Goal: Task Accomplishment & Management: Use online tool/utility

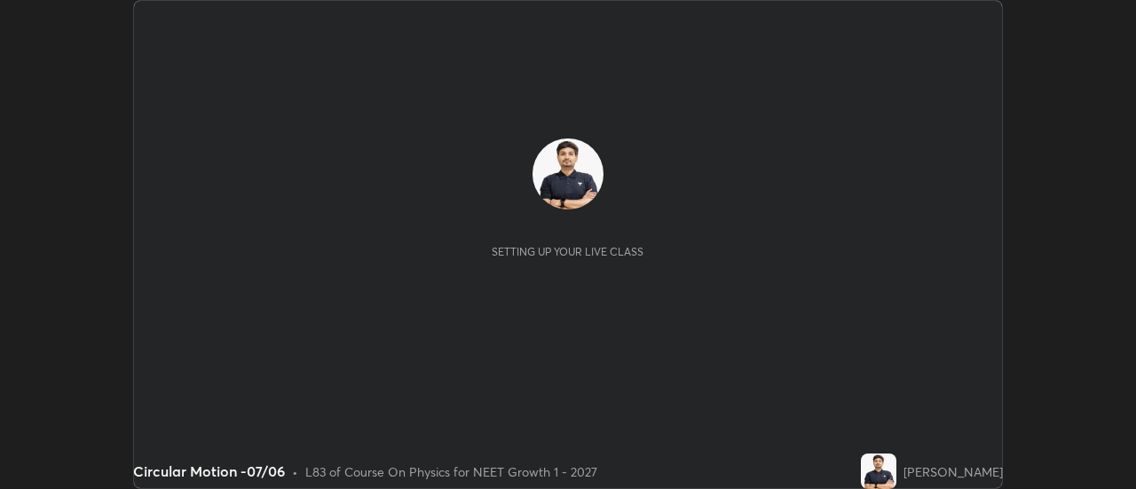
scroll to position [489, 1136]
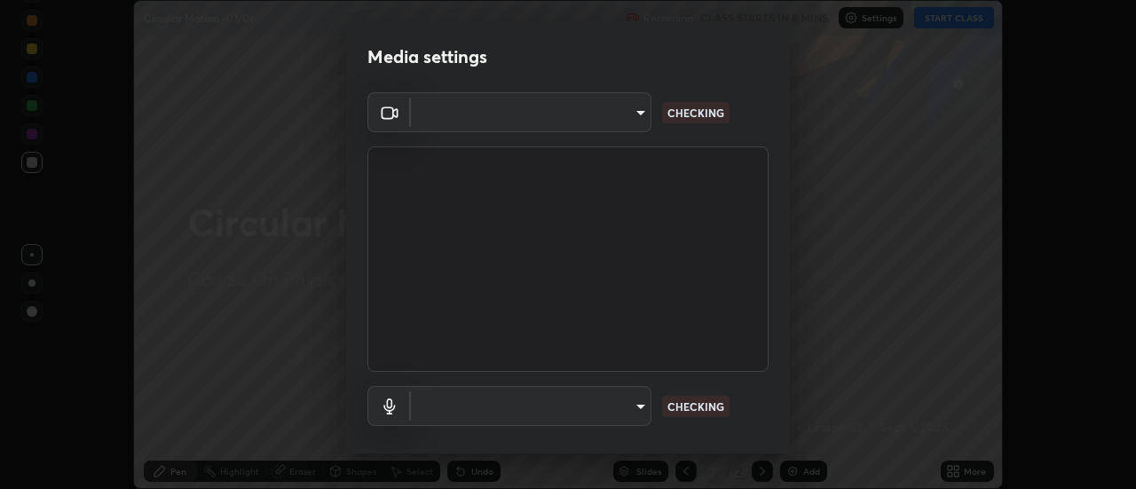
click at [618, 122] on body "Erase all Circular Motion -07/06 Recording CLASS STARTS IN 8 MINS Settings STAR…" at bounding box center [568, 244] width 1136 height 489
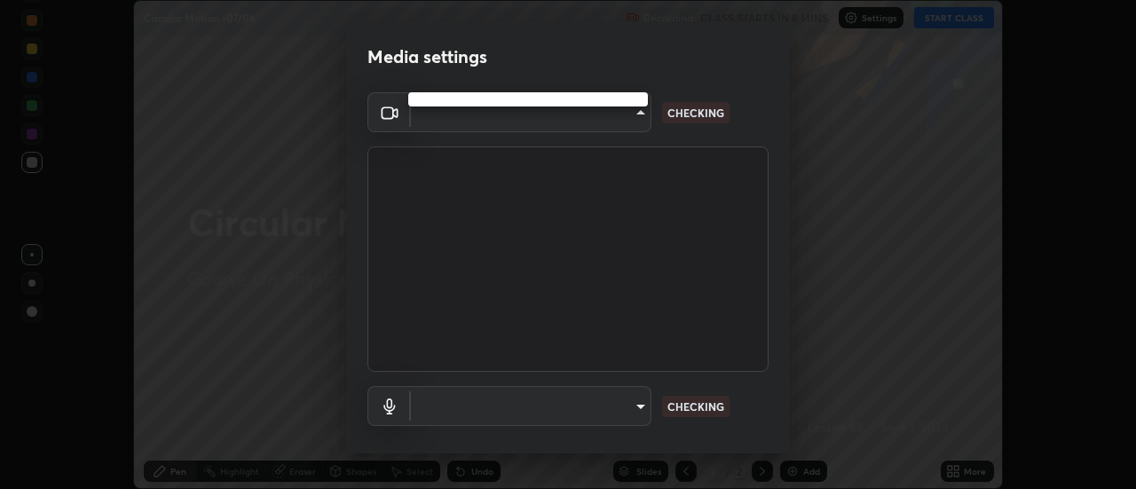
type input "abd1dd8f698bdb7170c938d45ed7c5a449073cf79ef4f8923fa8d1de0ad96843"
type input "a8a5a171c24800b48f3f78118fe5f2b2d48ca2aa2d62c989cd4de23f99d06a7d"
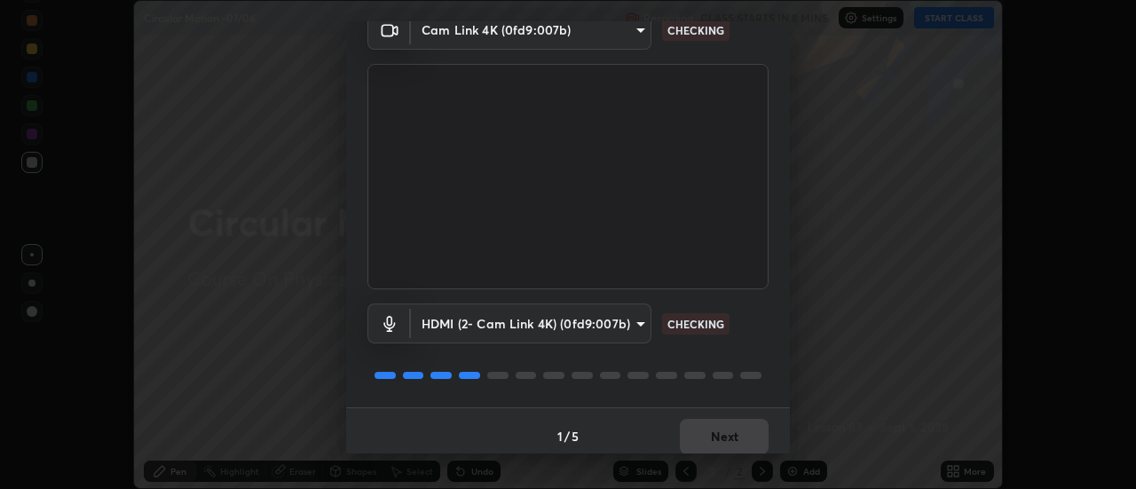
scroll to position [93, 0]
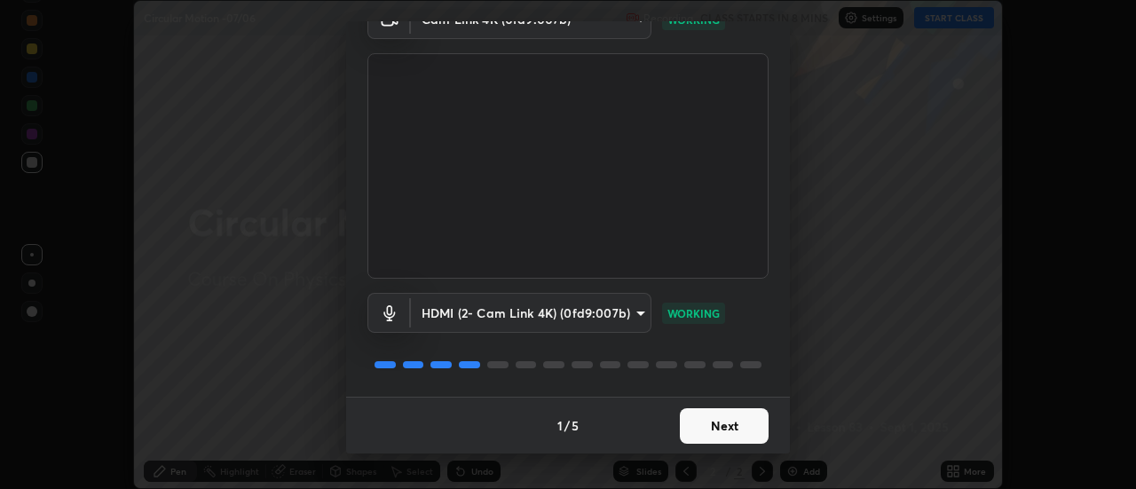
click at [719, 422] on button "Next" at bounding box center [724, 426] width 89 height 36
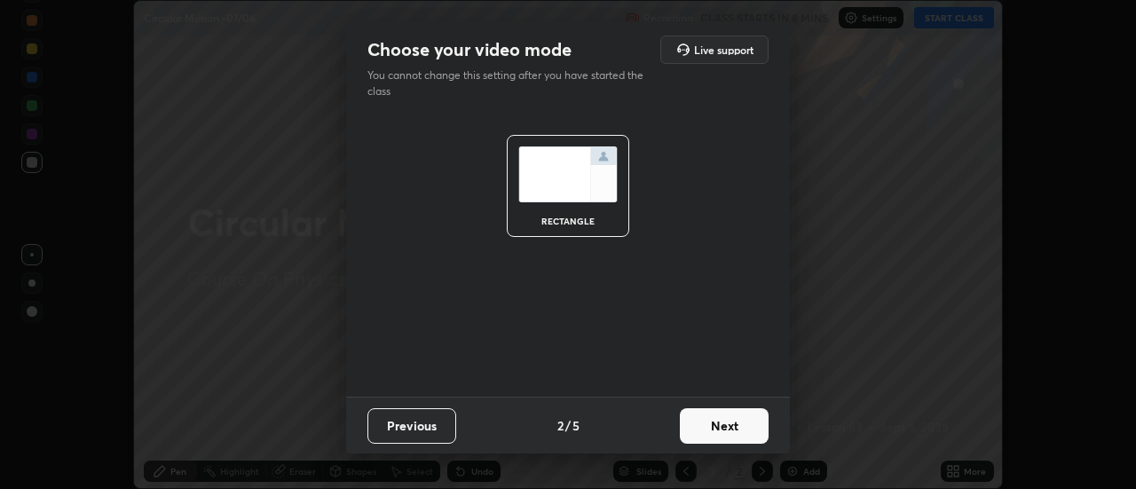
click at [733, 426] on button "Next" at bounding box center [724, 426] width 89 height 36
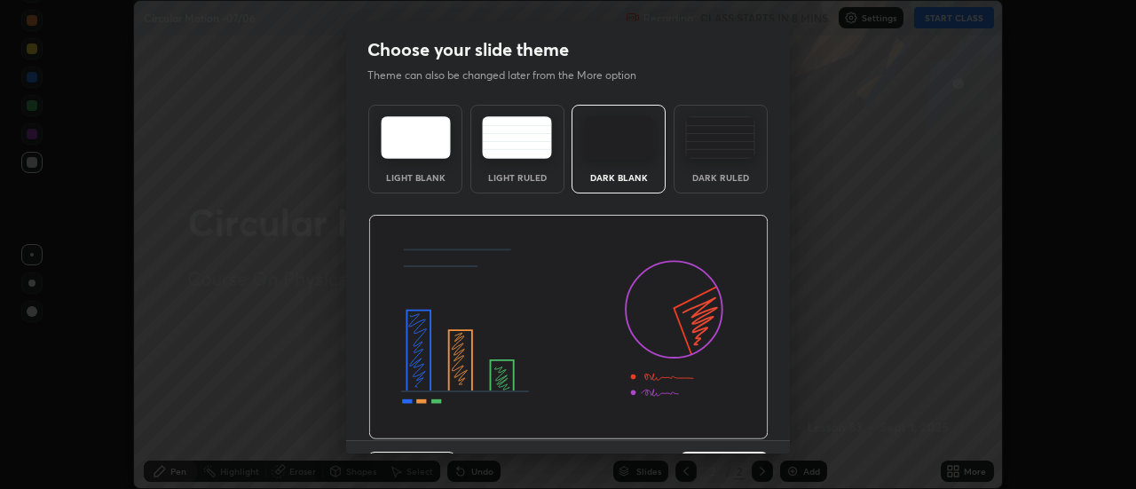
click at [743, 434] on img at bounding box center [568, 327] width 400 height 225
click at [755, 439] on img at bounding box center [568, 327] width 400 height 225
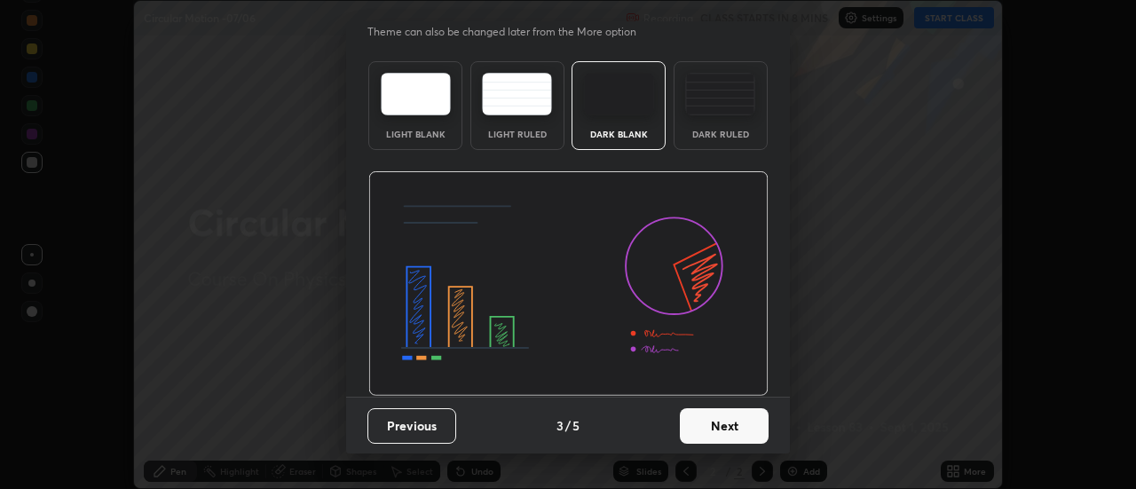
click at [731, 431] on button "Next" at bounding box center [724, 426] width 89 height 36
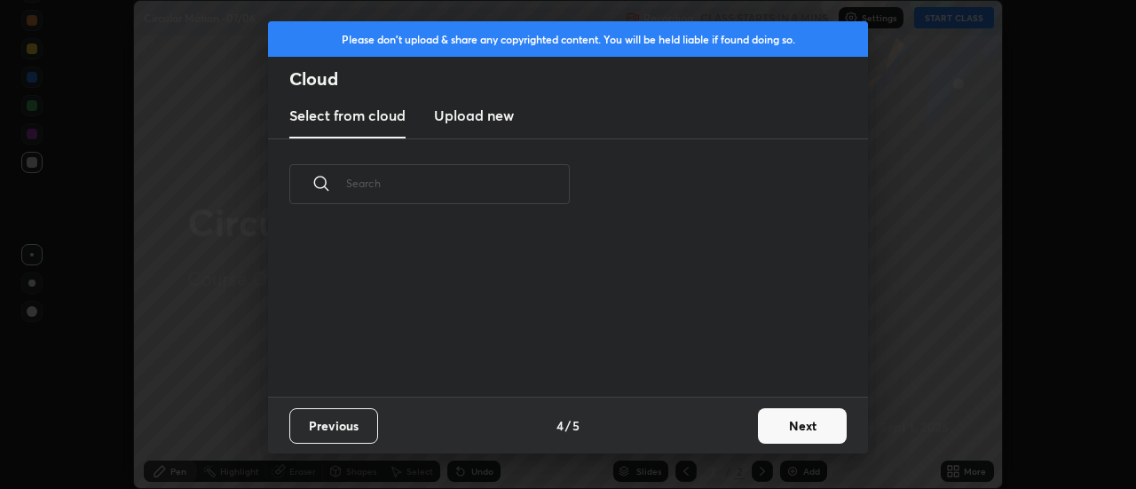
scroll to position [0, 0]
click at [770, 434] on button "Next" at bounding box center [802, 426] width 89 height 36
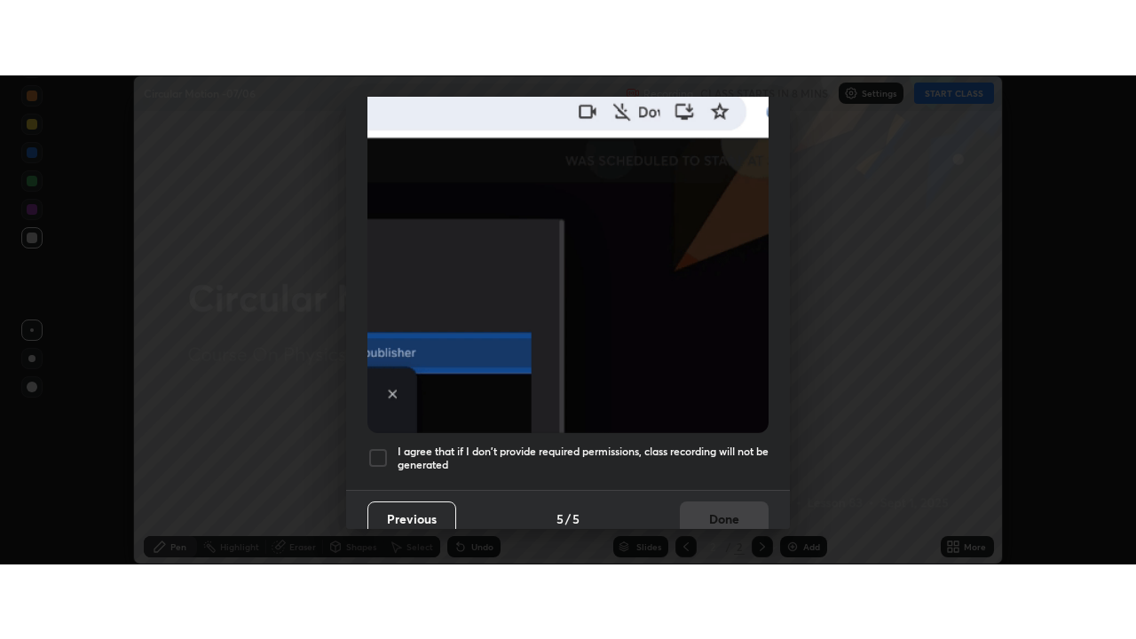
scroll to position [455, 0]
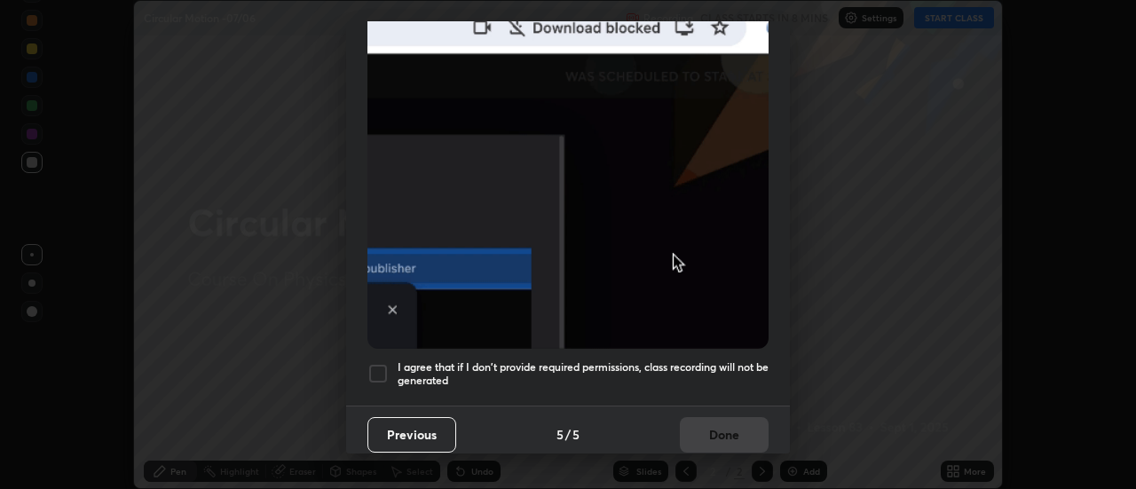
click at [383, 363] on div at bounding box center [377, 373] width 21 height 21
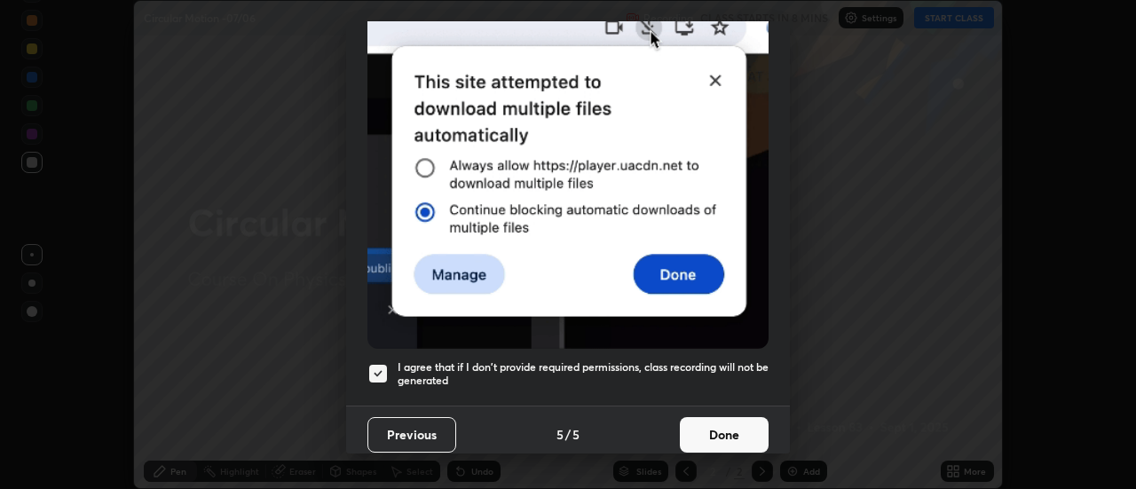
click at [707, 425] on button "Done" at bounding box center [724, 435] width 89 height 36
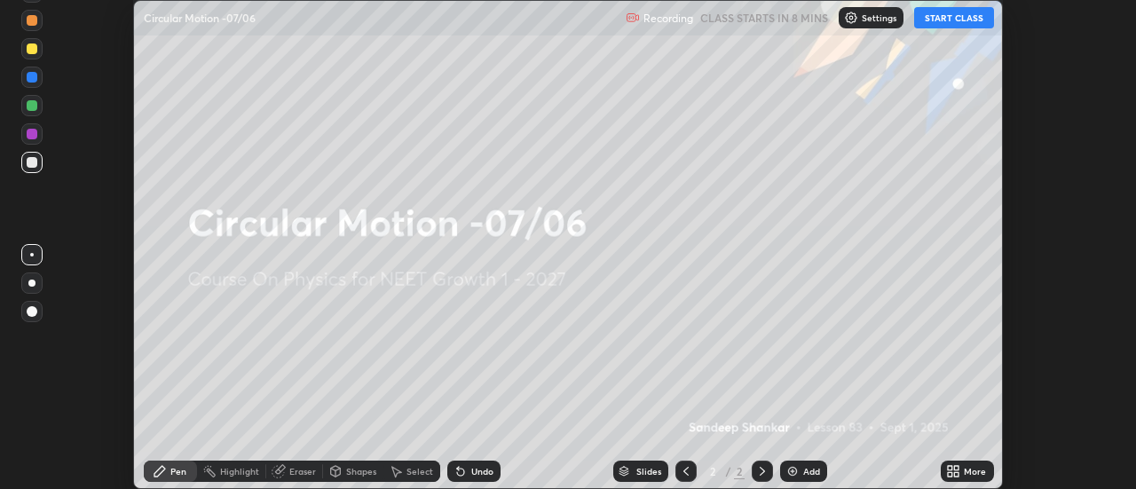
click at [954, 472] on icon at bounding box center [953, 471] width 14 height 14
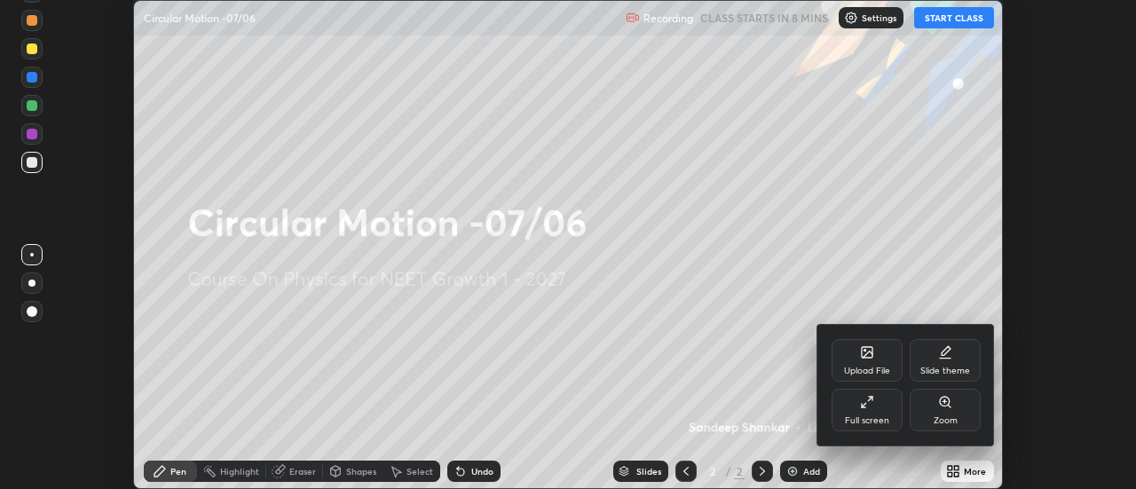
click at [853, 423] on div "Full screen" at bounding box center [867, 420] width 44 height 9
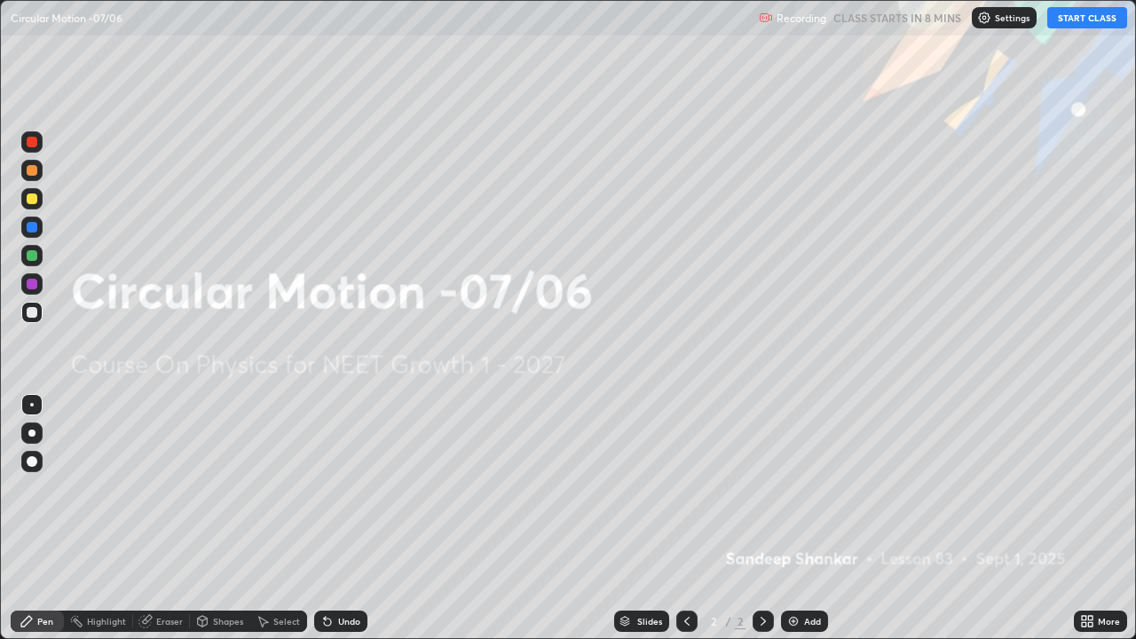
scroll to position [639, 1136]
click at [995, 27] on div "Settings" at bounding box center [1004, 17] width 65 height 21
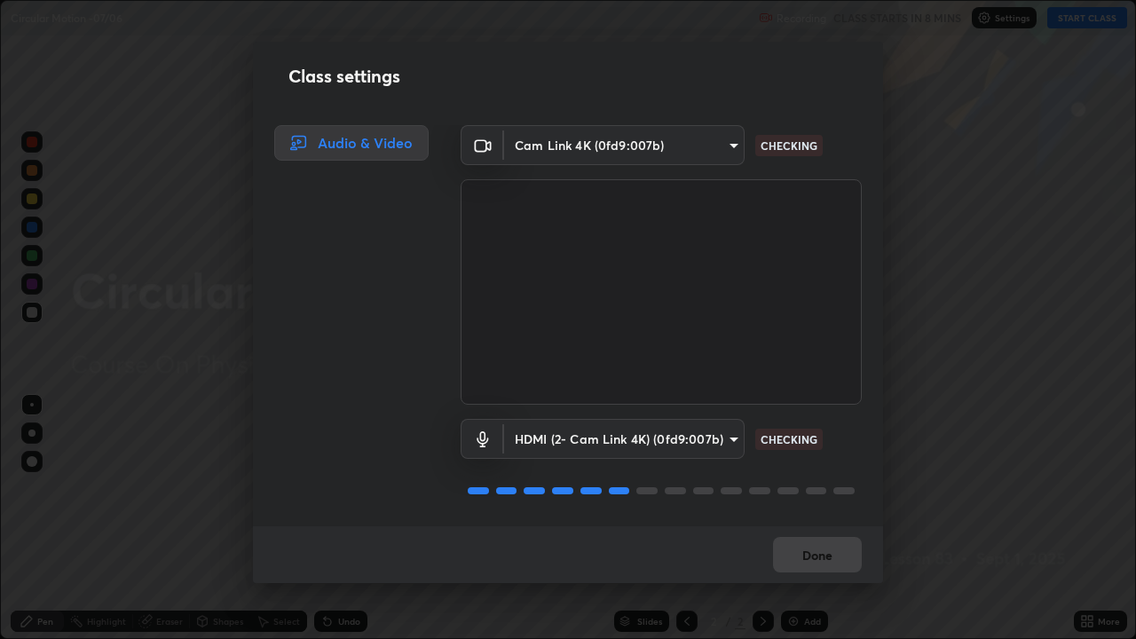
scroll to position [2, 0]
click at [812, 488] on button "Done" at bounding box center [817, 555] width 89 height 36
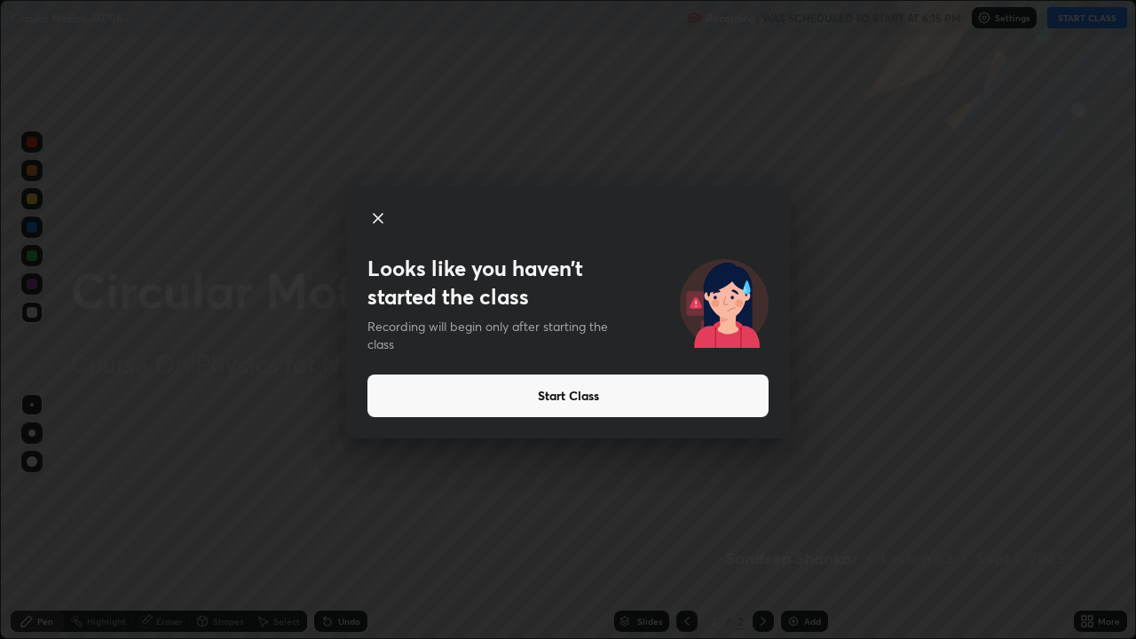
click at [493, 399] on button "Start Class" at bounding box center [567, 396] width 401 height 43
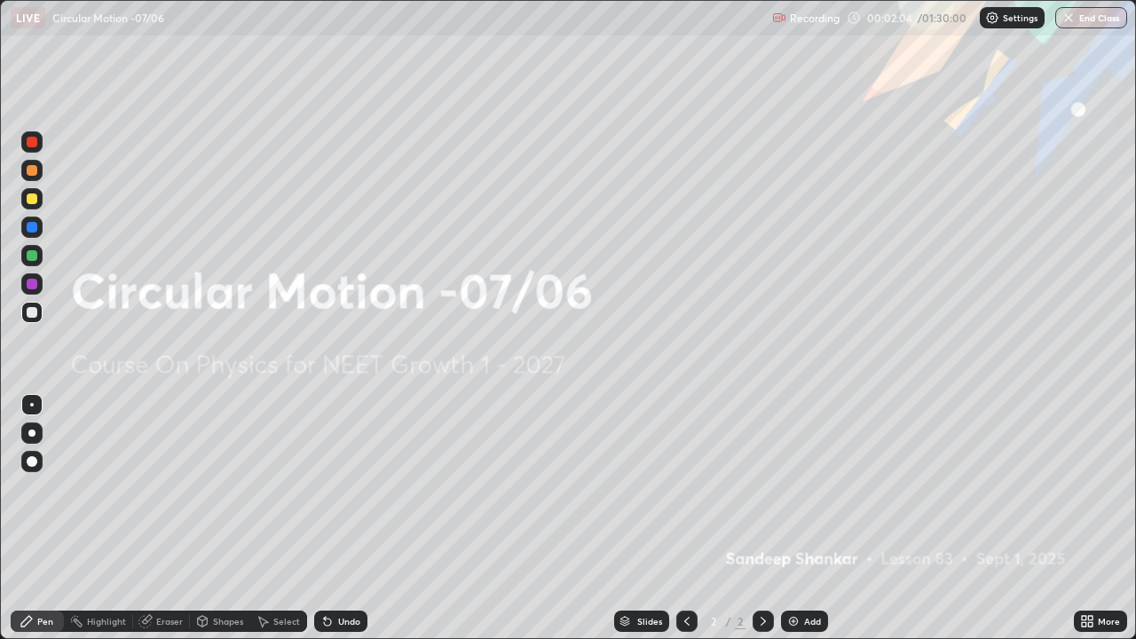
click at [38, 199] on div at bounding box center [31, 198] width 21 height 21
click at [796, 488] on img at bounding box center [793, 621] width 14 height 14
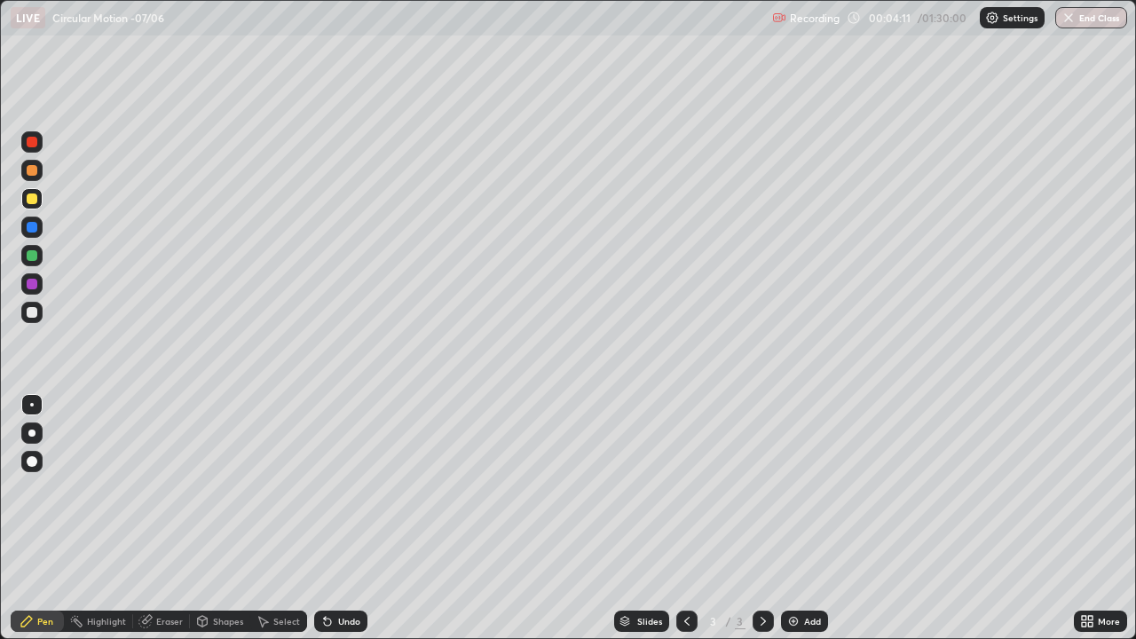
click at [30, 227] on div at bounding box center [32, 227] width 11 height 11
click at [810, 488] on div "Add" at bounding box center [812, 621] width 17 height 9
click at [804, 488] on div "Add" at bounding box center [812, 621] width 17 height 9
click at [30, 197] on div at bounding box center [32, 198] width 11 height 11
click at [214, 488] on div "Shapes" at bounding box center [220, 621] width 60 height 21
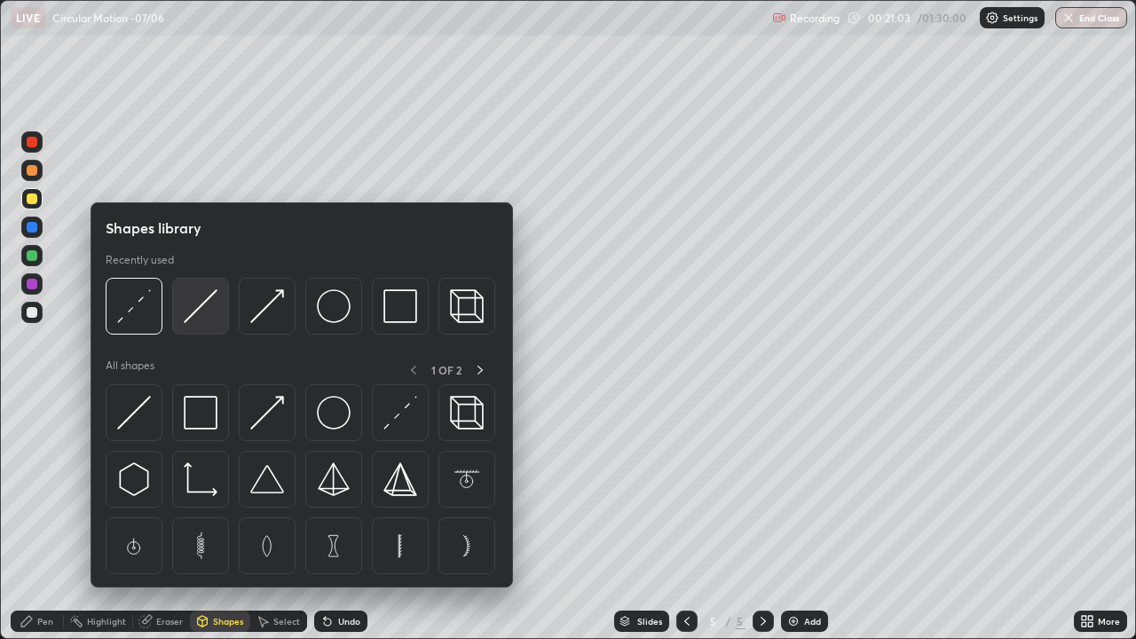
click at [207, 304] on img at bounding box center [201, 306] width 34 height 34
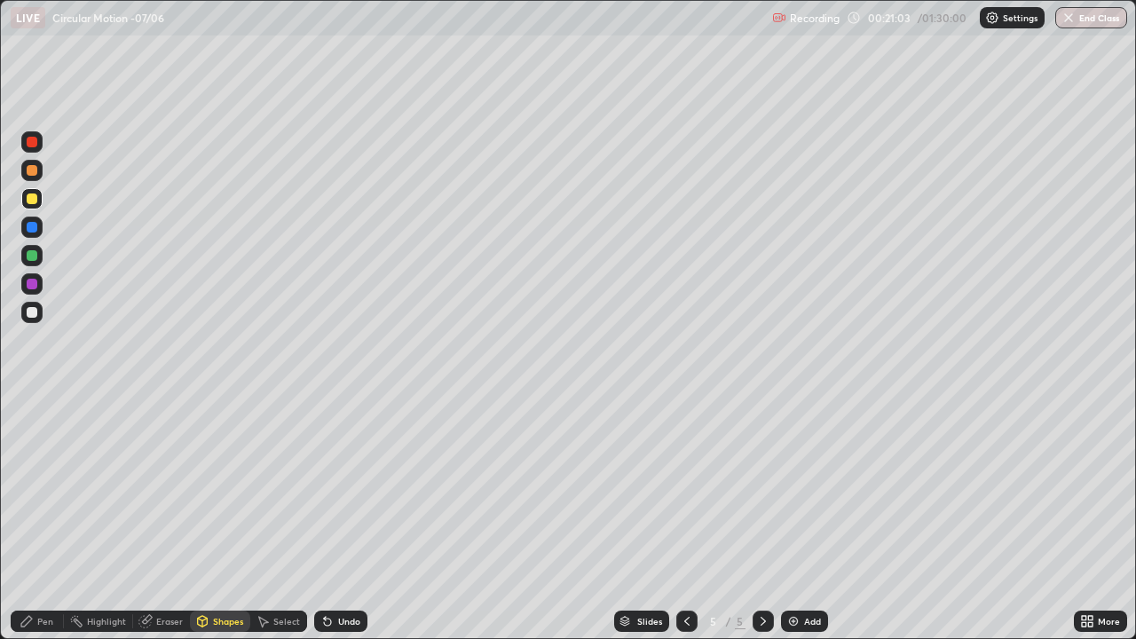
click at [39, 224] on div at bounding box center [31, 227] width 21 height 21
click at [57, 488] on div "Pen" at bounding box center [37, 621] width 53 height 21
click at [804, 488] on div "Add" at bounding box center [812, 621] width 17 height 9
click at [29, 198] on div at bounding box center [32, 198] width 11 height 11
click at [807, 488] on div "Add" at bounding box center [812, 621] width 17 height 9
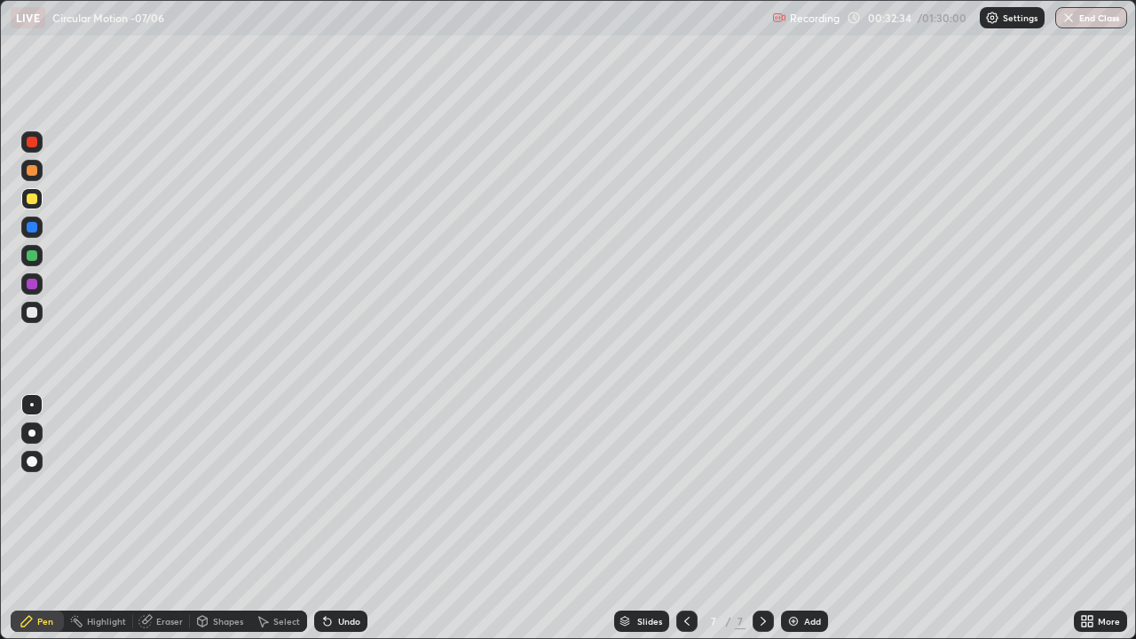
click at [32, 313] on div at bounding box center [32, 312] width 11 height 11
click at [30, 199] on div at bounding box center [32, 198] width 11 height 11
click at [33, 280] on div at bounding box center [32, 284] width 11 height 11
click at [225, 488] on div "Shapes" at bounding box center [228, 621] width 30 height 9
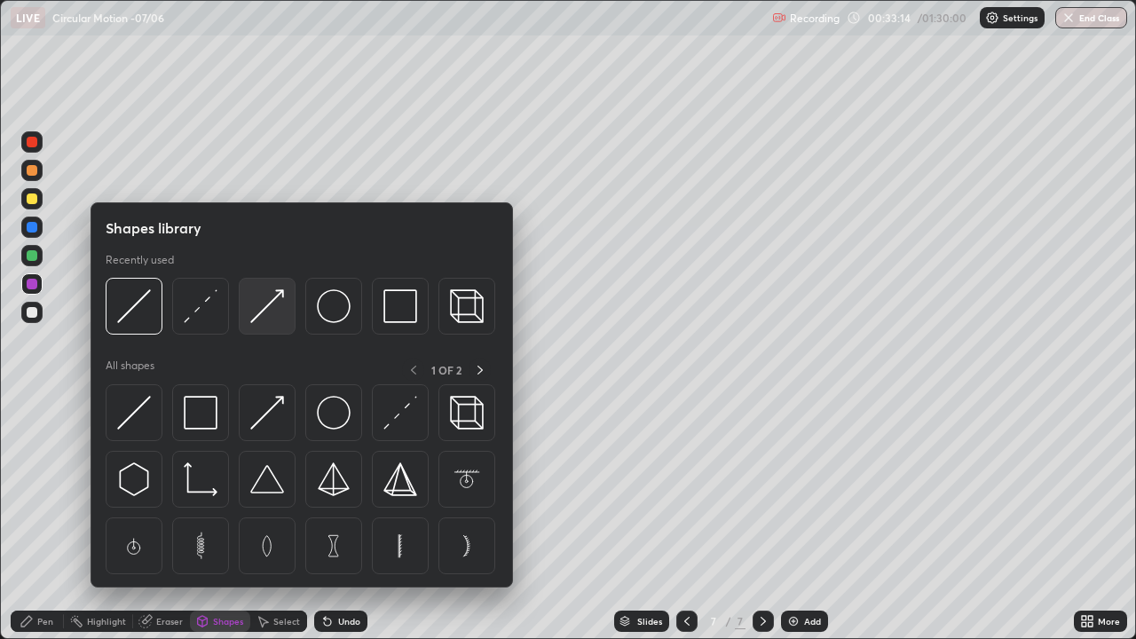
click at [264, 304] on img at bounding box center [267, 306] width 34 height 34
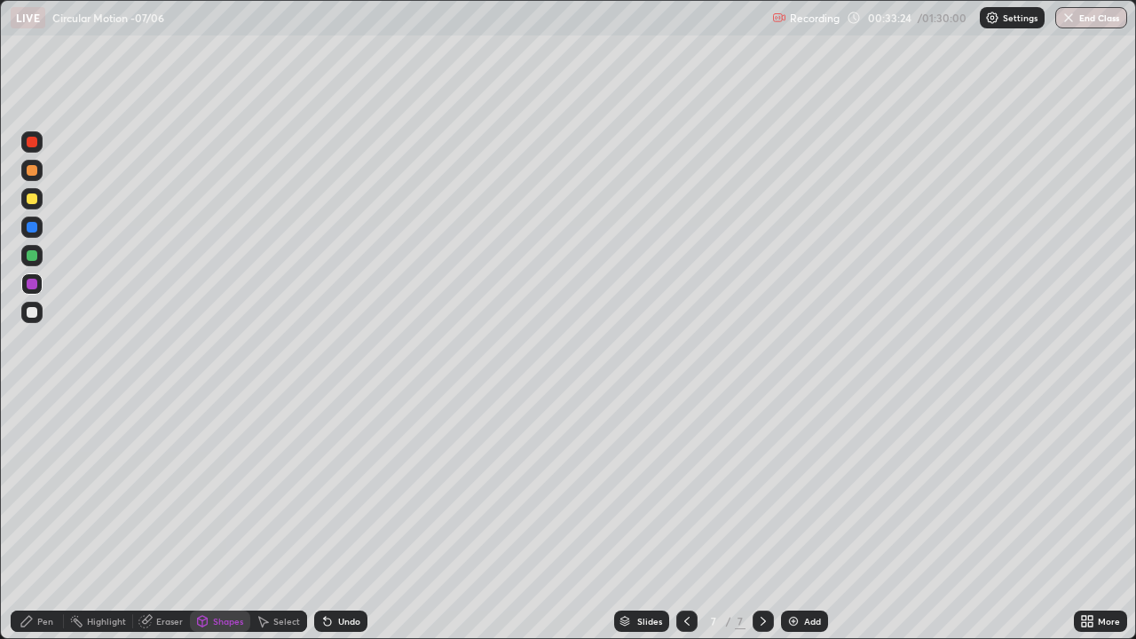
click at [217, 488] on div "Shapes" at bounding box center [228, 621] width 30 height 9
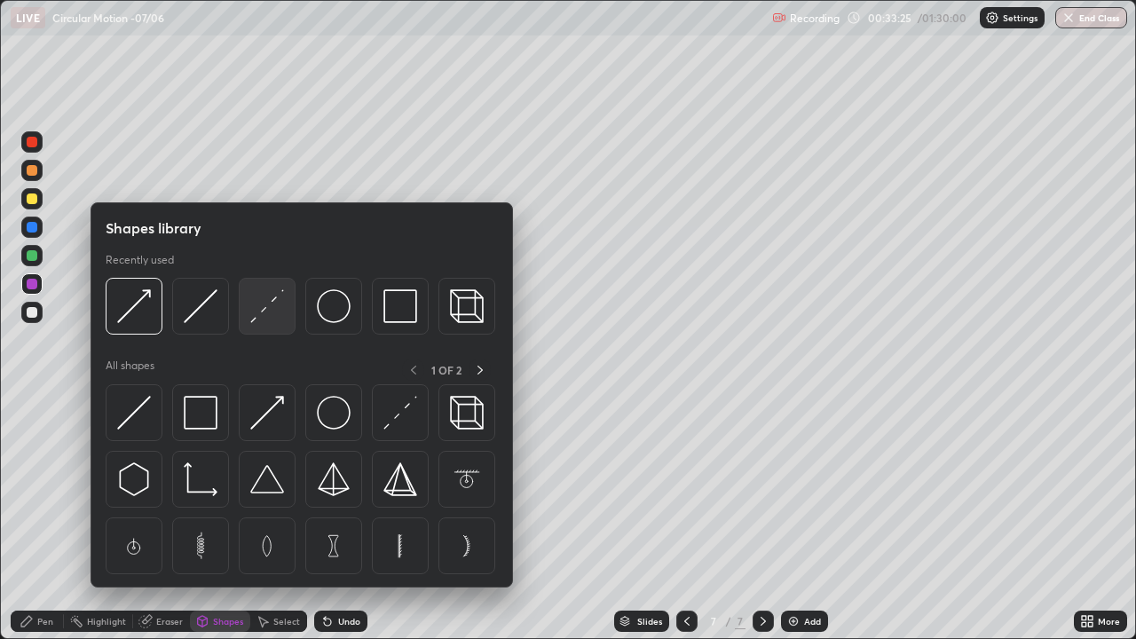
click at [269, 309] on img at bounding box center [267, 306] width 34 height 34
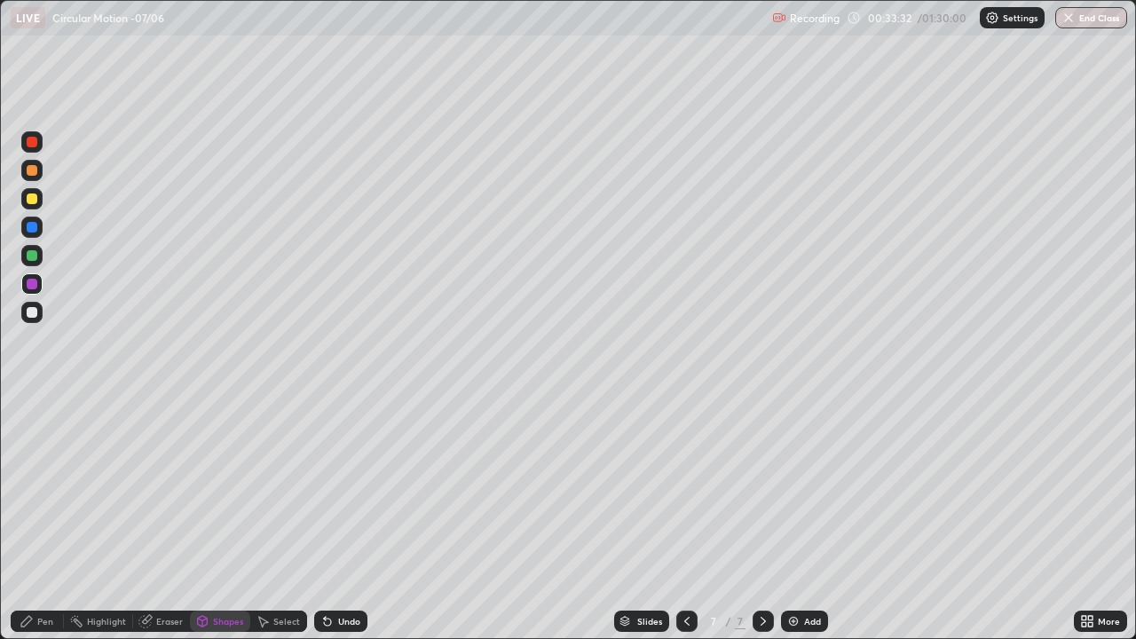
click at [50, 488] on div "Pen" at bounding box center [45, 621] width 16 height 9
click at [34, 199] on div at bounding box center [32, 198] width 11 height 11
click at [216, 488] on div "Shapes" at bounding box center [228, 621] width 30 height 9
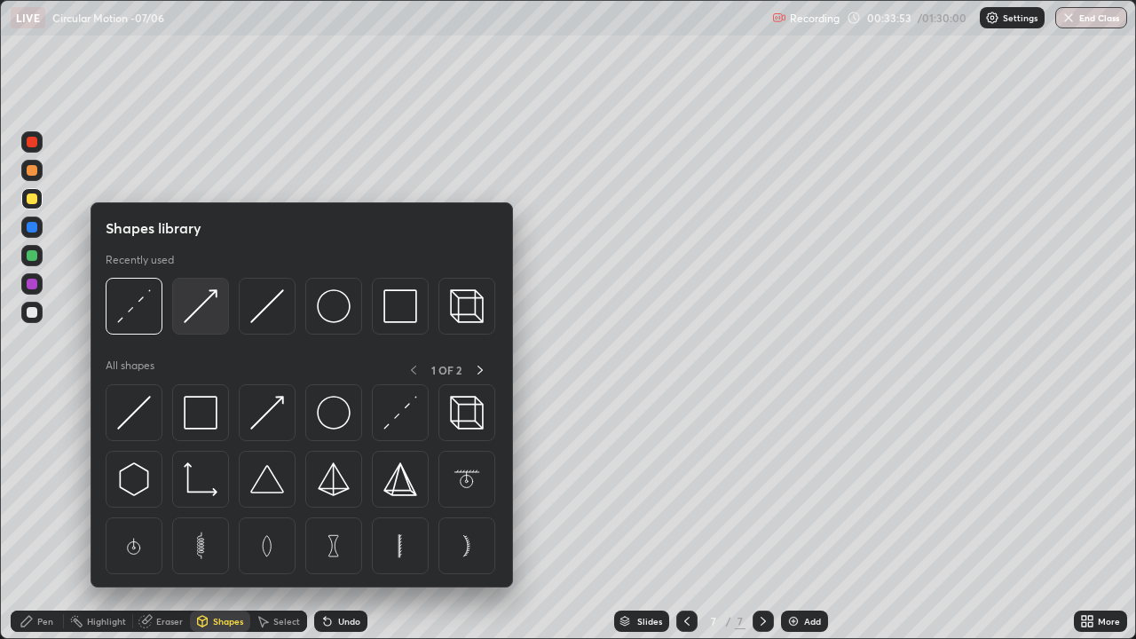
click at [197, 304] on img at bounding box center [201, 306] width 34 height 34
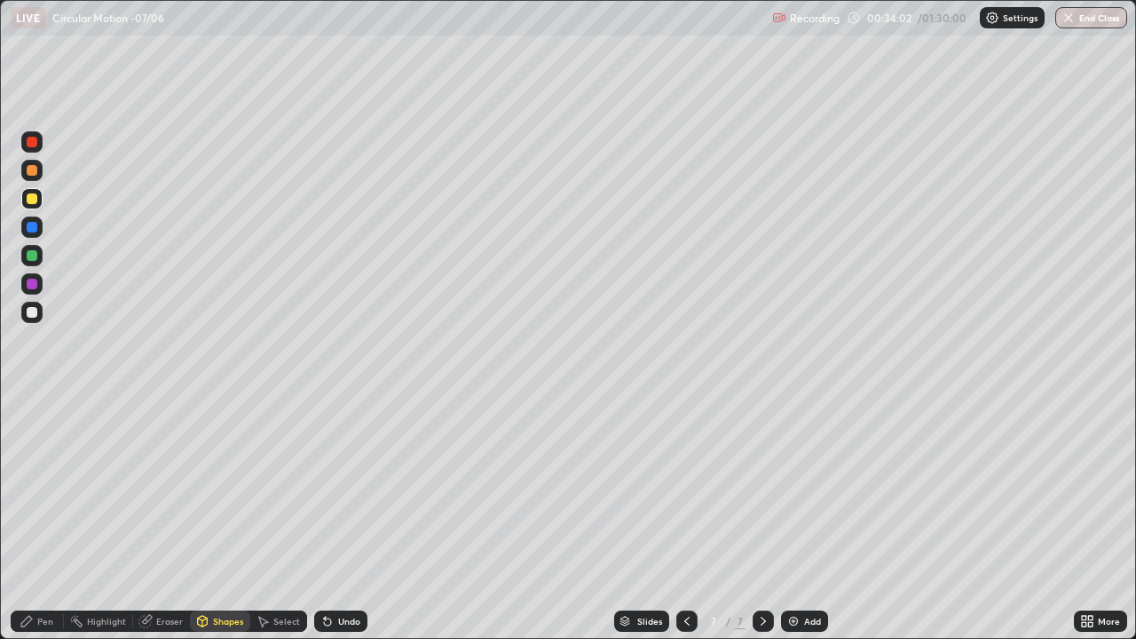
click at [43, 488] on div "Pen" at bounding box center [45, 621] width 16 height 9
click at [31, 313] on div at bounding box center [32, 312] width 11 height 11
click at [35, 195] on div at bounding box center [32, 198] width 11 height 11
click at [801, 488] on div "Add" at bounding box center [804, 621] width 47 height 21
click at [684, 488] on icon at bounding box center [687, 621] width 14 height 14
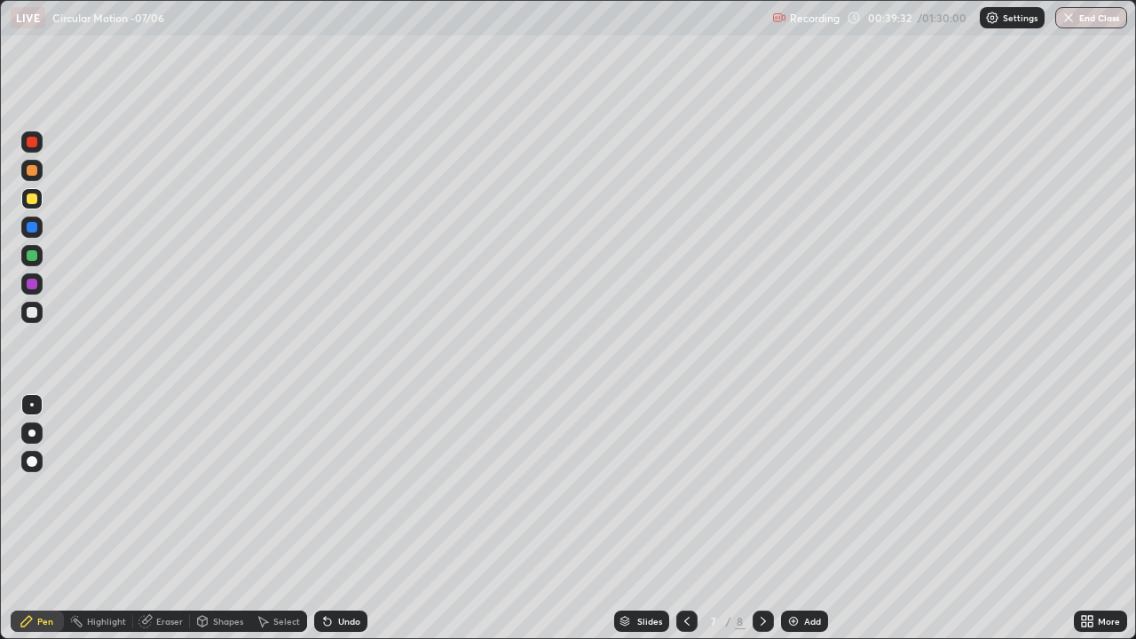
click at [762, 488] on icon at bounding box center [763, 621] width 14 height 14
click at [685, 488] on icon at bounding box center [687, 621] width 14 height 14
click at [761, 488] on icon at bounding box center [763, 621] width 14 height 14
click at [171, 488] on div "Eraser" at bounding box center [169, 621] width 27 height 9
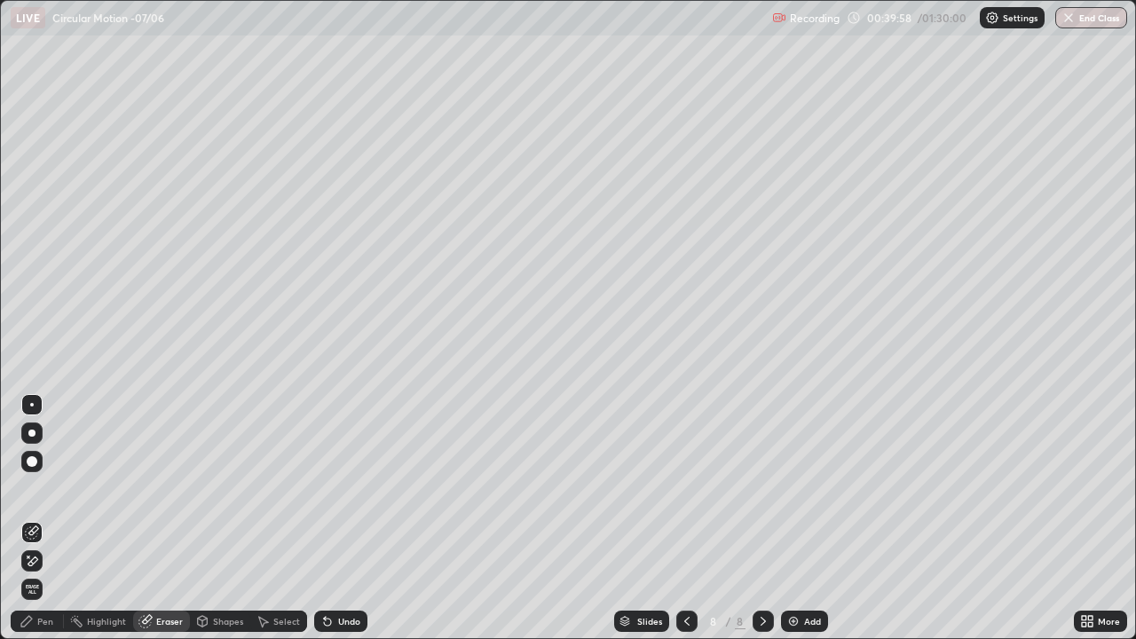
click at [39, 488] on div "Pen" at bounding box center [37, 621] width 53 height 21
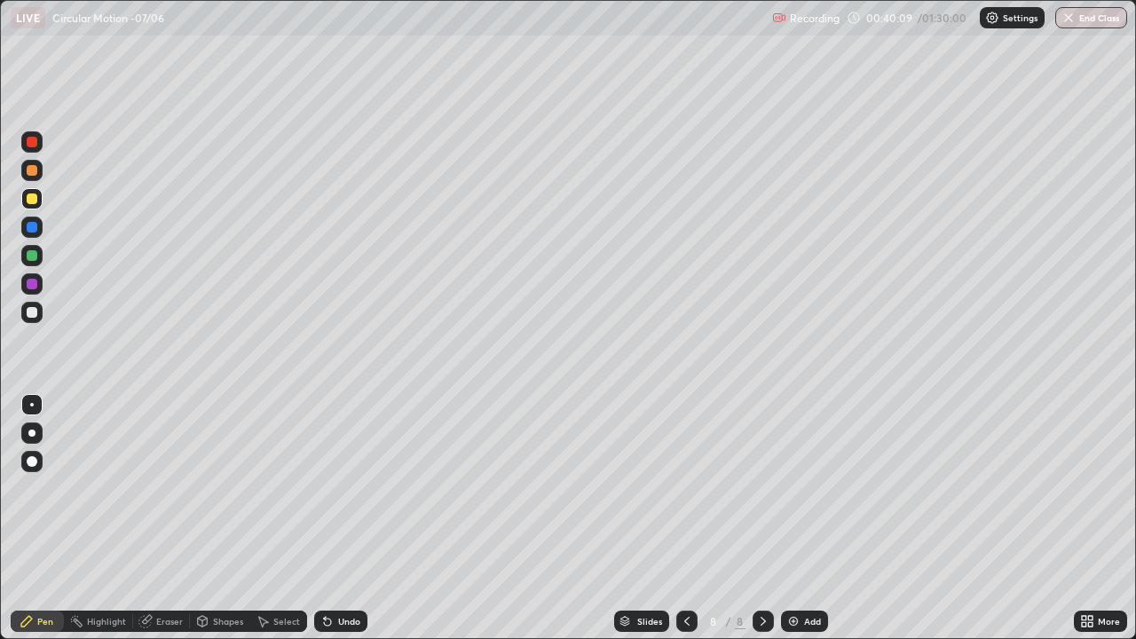
click at [34, 225] on div at bounding box center [32, 227] width 11 height 11
click at [30, 312] on div at bounding box center [32, 312] width 11 height 11
click at [32, 195] on div at bounding box center [32, 198] width 11 height 11
click at [685, 488] on icon at bounding box center [687, 621] width 14 height 14
click at [763, 488] on icon at bounding box center [763, 621] width 14 height 14
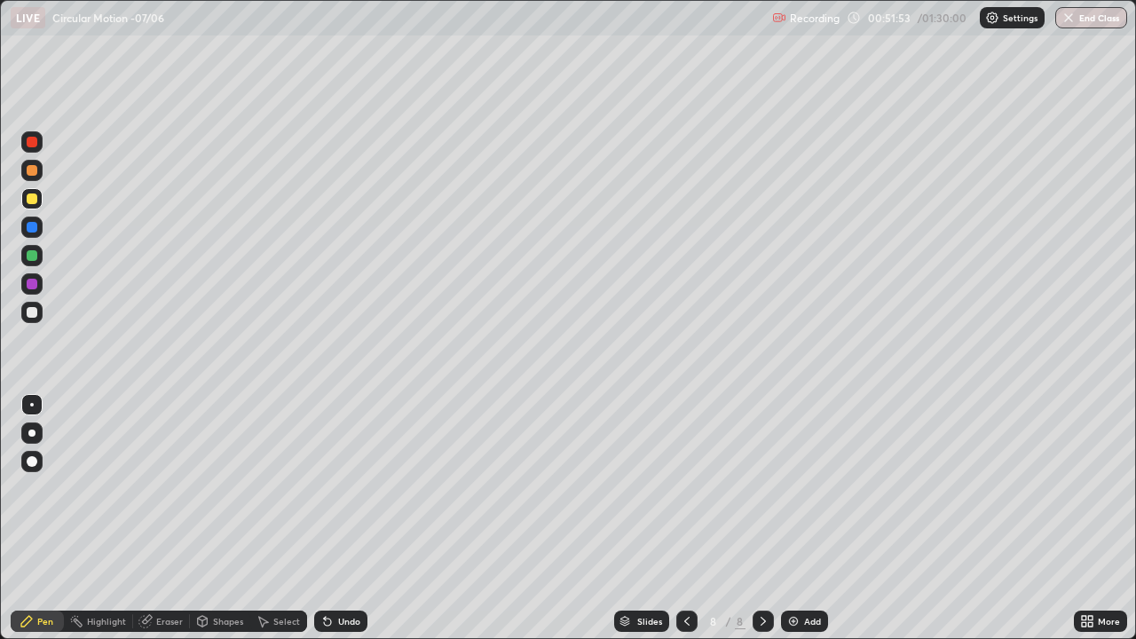
click at [804, 488] on div "Add" at bounding box center [812, 621] width 17 height 9
click at [33, 231] on div at bounding box center [32, 227] width 11 height 11
click at [35, 198] on div at bounding box center [32, 198] width 11 height 11
click at [29, 313] on div at bounding box center [32, 312] width 11 height 11
click at [36, 280] on div at bounding box center [32, 284] width 11 height 11
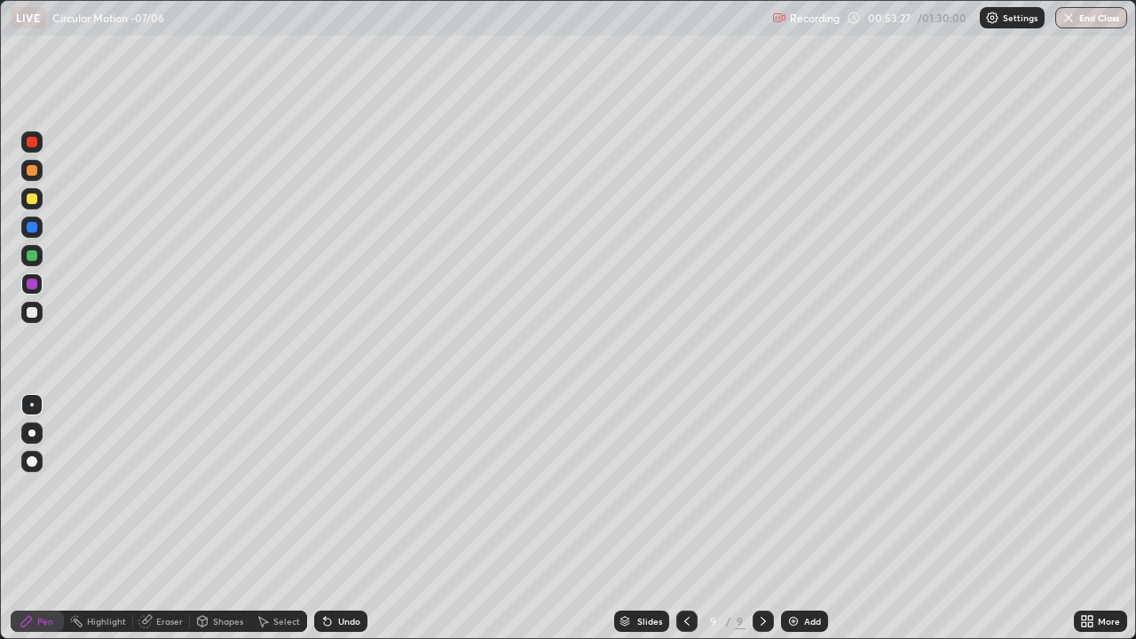
click at [217, 488] on div "Shapes" at bounding box center [228, 621] width 30 height 9
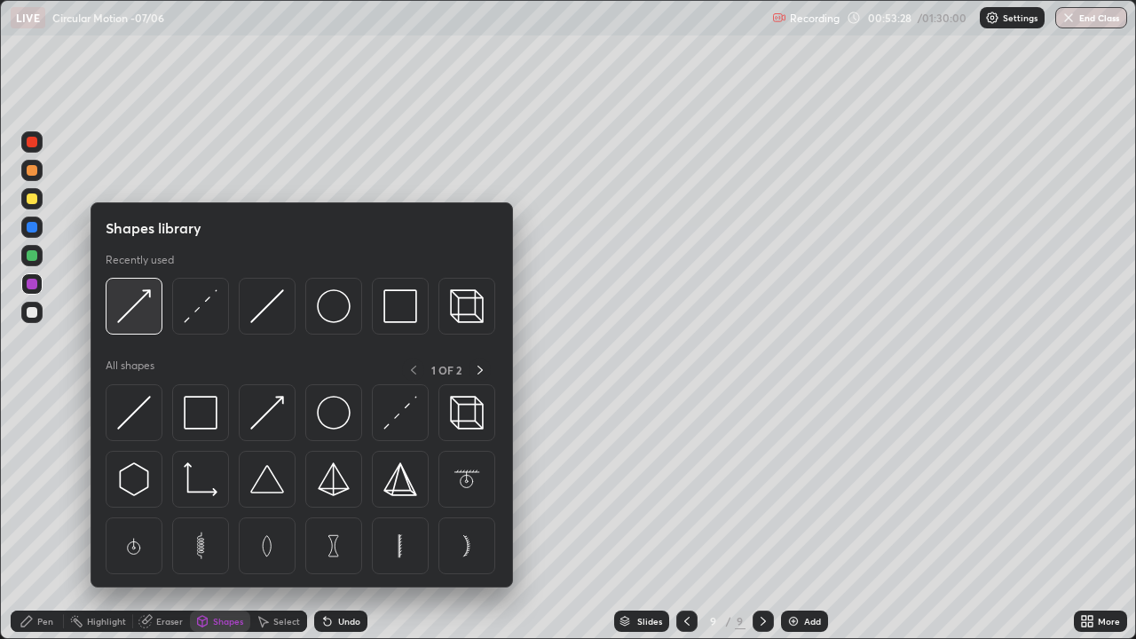
click at [130, 298] on img at bounding box center [134, 306] width 34 height 34
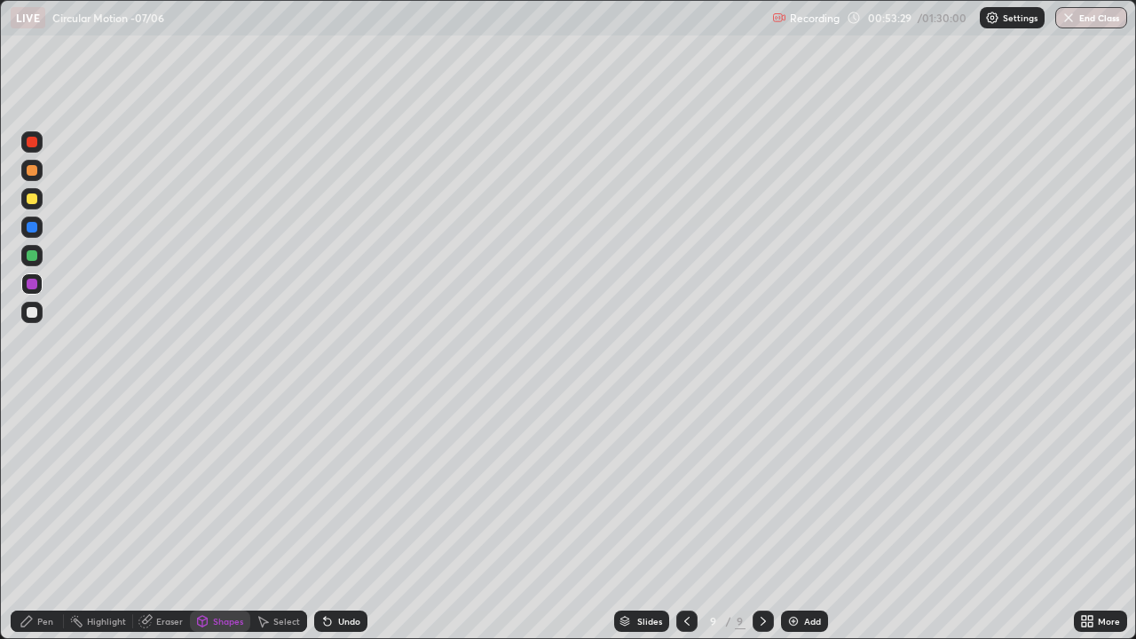
click at [35, 201] on div at bounding box center [32, 198] width 11 height 11
click at [216, 488] on div "Shapes" at bounding box center [228, 621] width 30 height 9
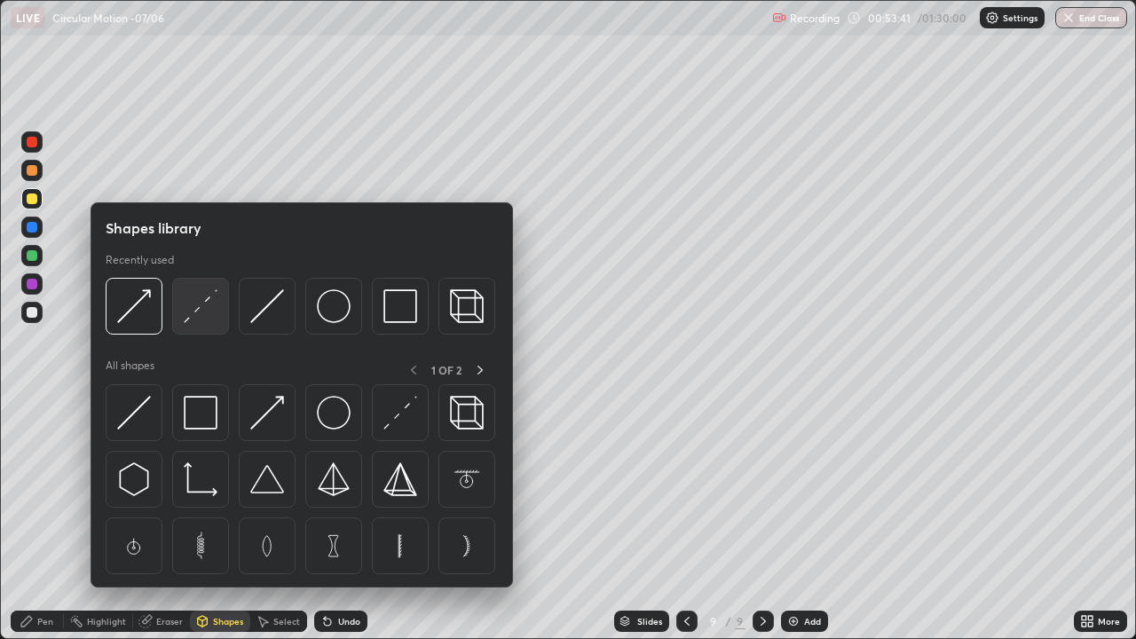
click at [188, 296] on img at bounding box center [201, 306] width 34 height 34
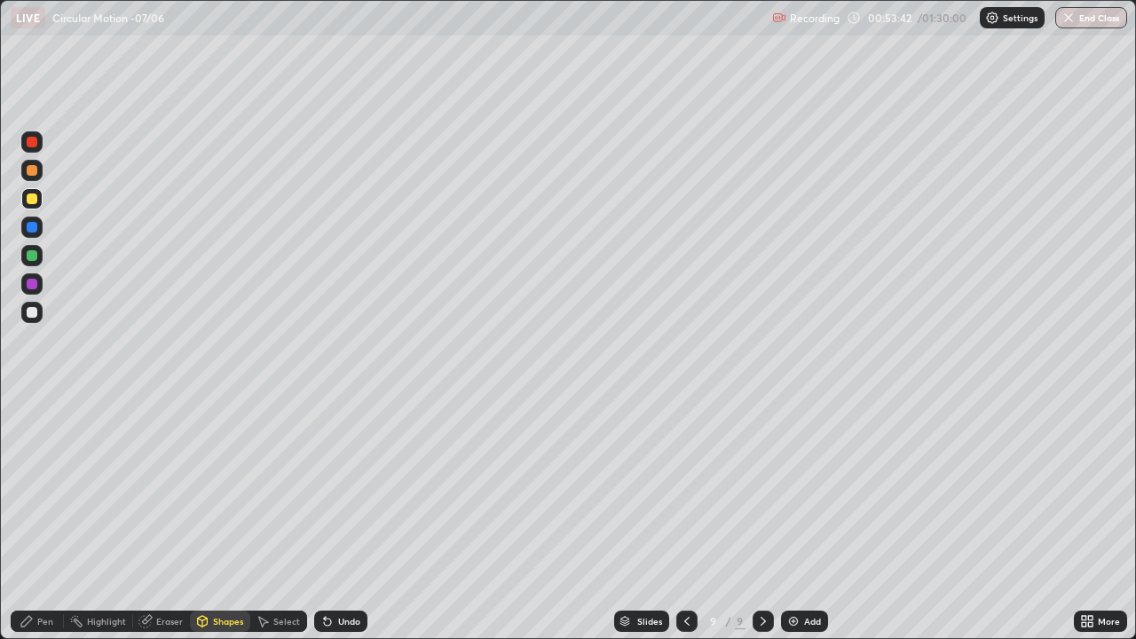
click at [35, 284] on div at bounding box center [32, 284] width 11 height 11
click at [44, 488] on div "Pen" at bounding box center [45, 621] width 16 height 9
click at [29, 195] on div at bounding box center [32, 198] width 11 height 11
click at [29, 311] on div at bounding box center [32, 312] width 11 height 11
click at [40, 225] on div at bounding box center [31, 227] width 21 height 21
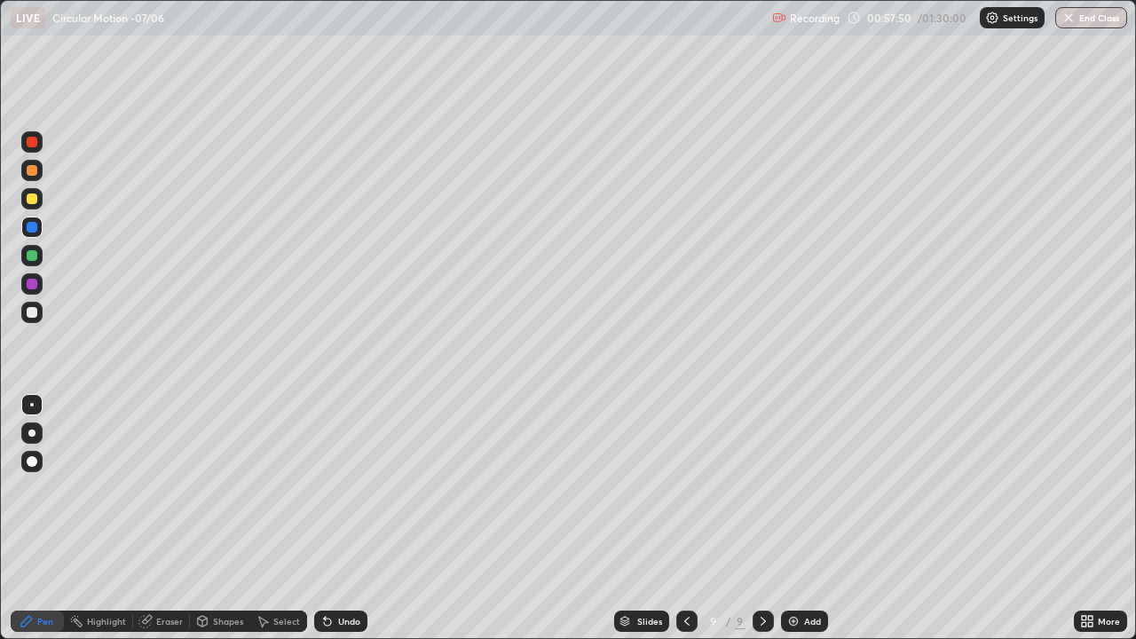
click at [33, 304] on div at bounding box center [31, 312] width 21 height 21
click at [793, 488] on img at bounding box center [793, 621] width 14 height 14
click at [683, 488] on icon at bounding box center [685, 621] width 5 height 9
click at [762, 488] on icon at bounding box center [763, 621] width 14 height 14
click at [684, 488] on icon at bounding box center [686, 621] width 14 height 14
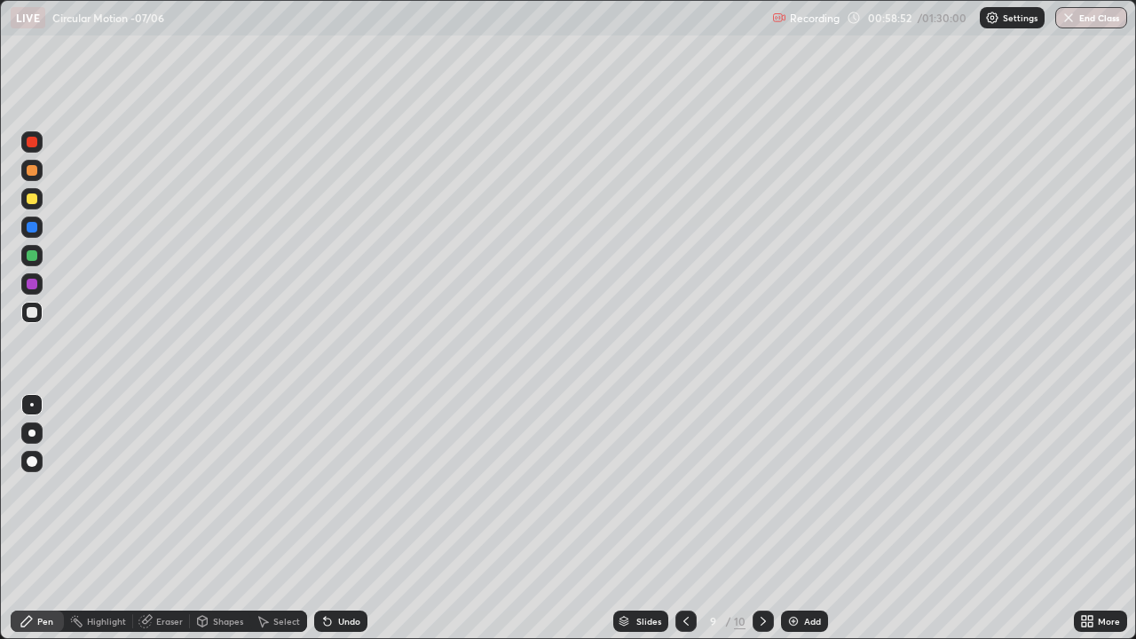
click at [761, 488] on icon at bounding box center [763, 621] width 14 height 14
click at [36, 196] on div at bounding box center [32, 198] width 11 height 11
click at [685, 488] on icon at bounding box center [686, 621] width 14 height 14
click at [762, 488] on icon at bounding box center [763, 621] width 5 height 9
click at [801, 488] on div "Add" at bounding box center [804, 621] width 47 height 21
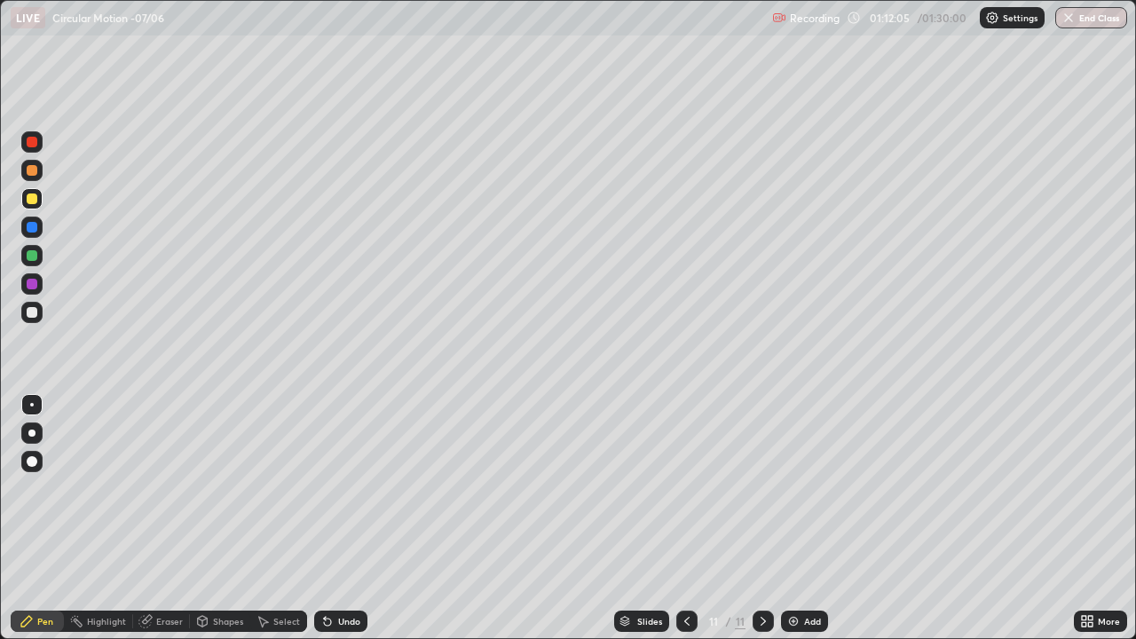
click at [217, 488] on div "Shapes" at bounding box center [228, 621] width 30 height 9
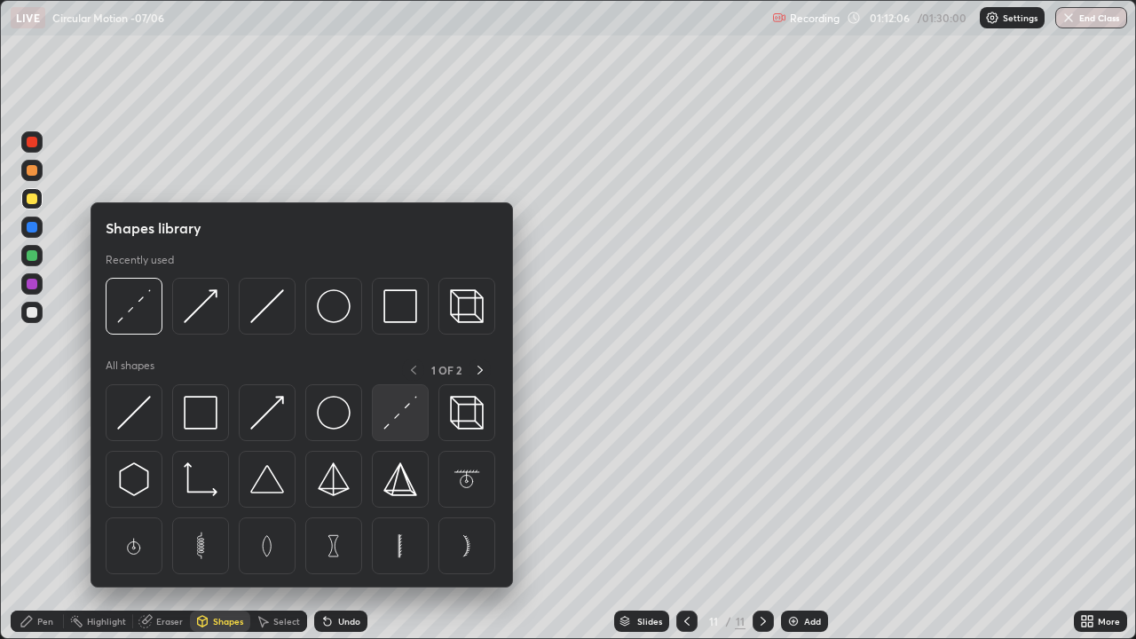
click at [140, 307] on img at bounding box center [134, 306] width 34 height 34
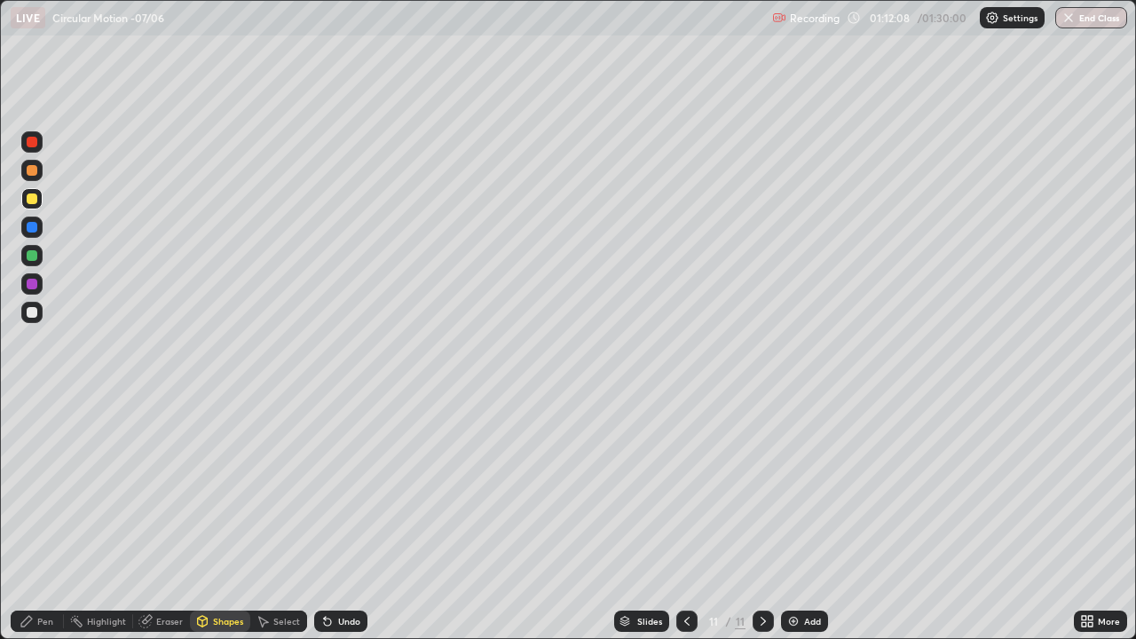
click at [223, 488] on div "Shapes" at bounding box center [228, 621] width 30 height 9
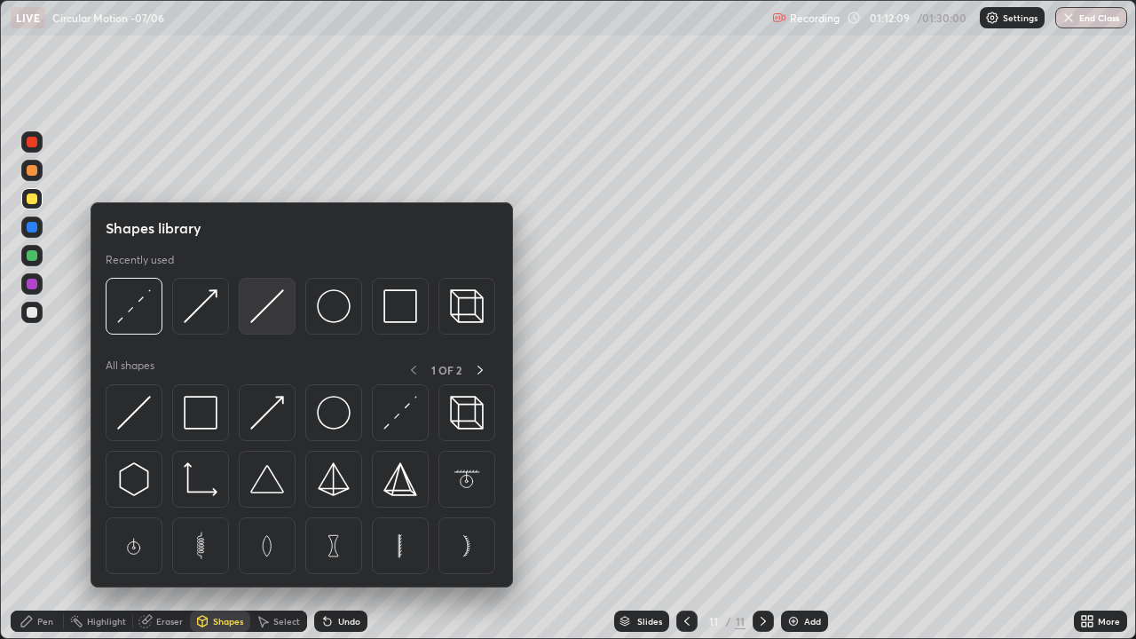
click at [266, 310] on img at bounding box center [267, 306] width 34 height 34
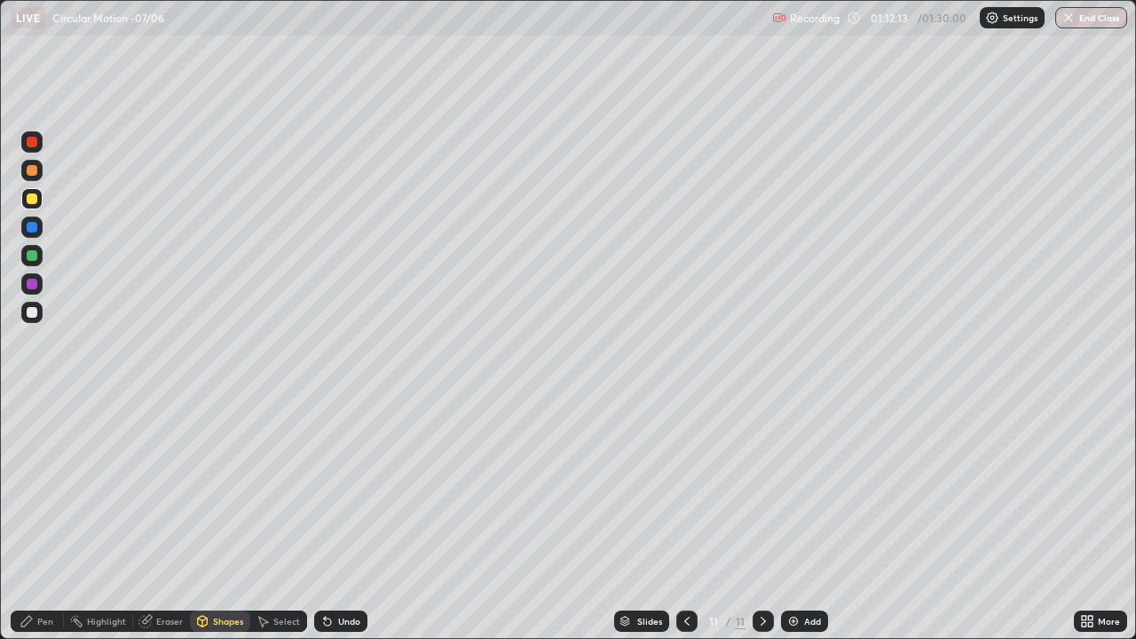
click at [43, 488] on div "Pen" at bounding box center [45, 621] width 16 height 9
click at [166, 488] on div "Eraser" at bounding box center [161, 621] width 57 height 21
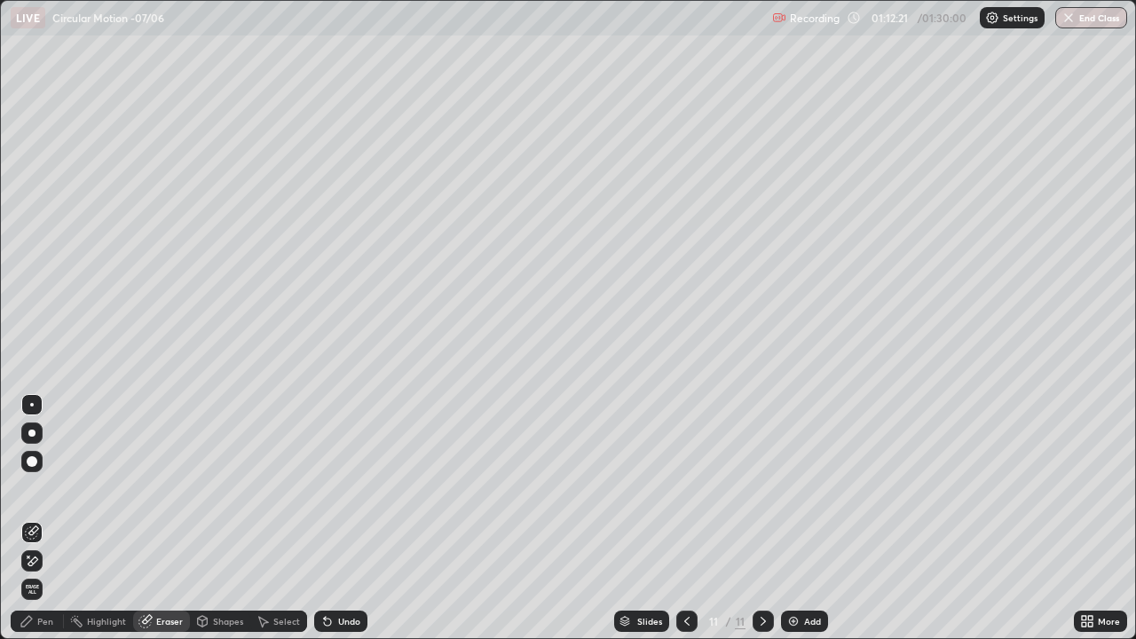
click at [222, 488] on div "Shapes" at bounding box center [228, 621] width 30 height 9
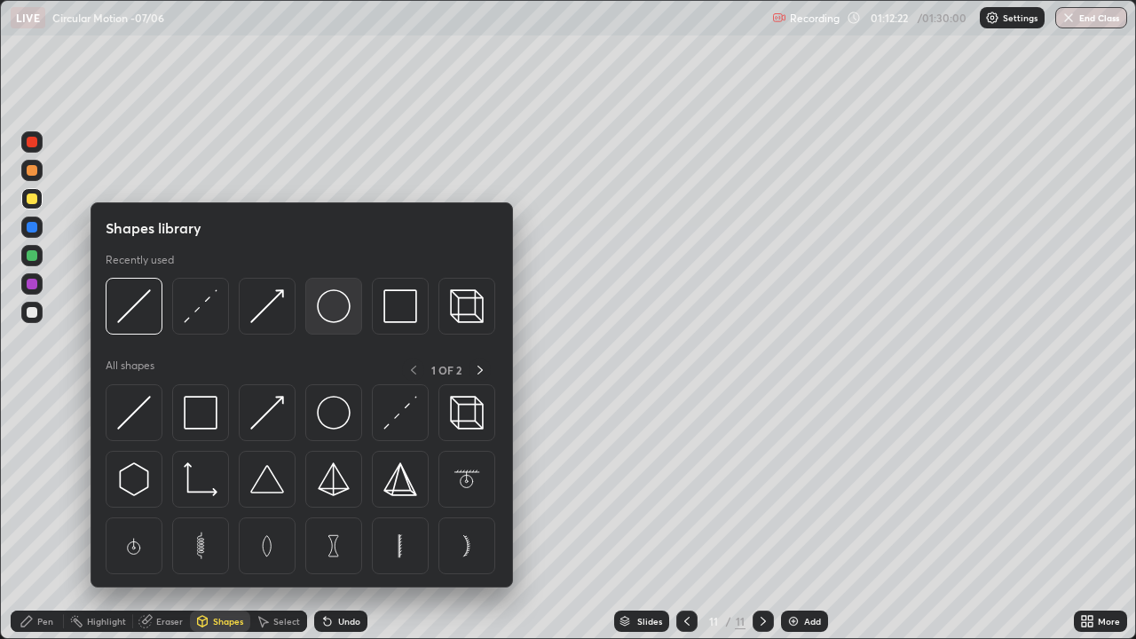
click at [334, 309] on img at bounding box center [334, 306] width 34 height 34
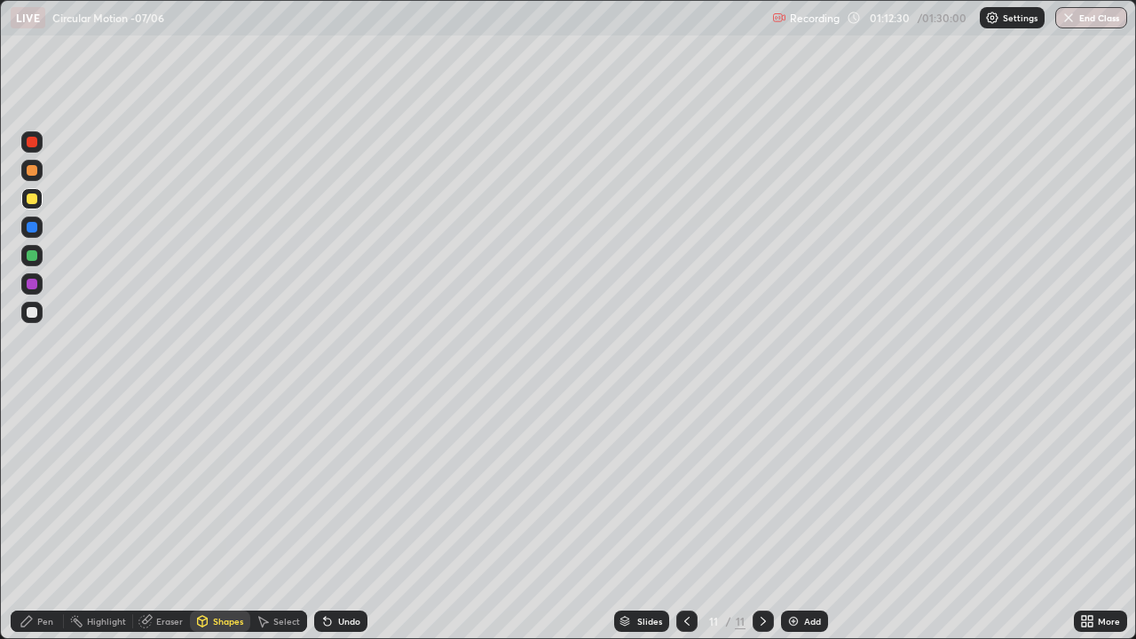
click at [161, 488] on div "Eraser" at bounding box center [161, 621] width 57 height 21
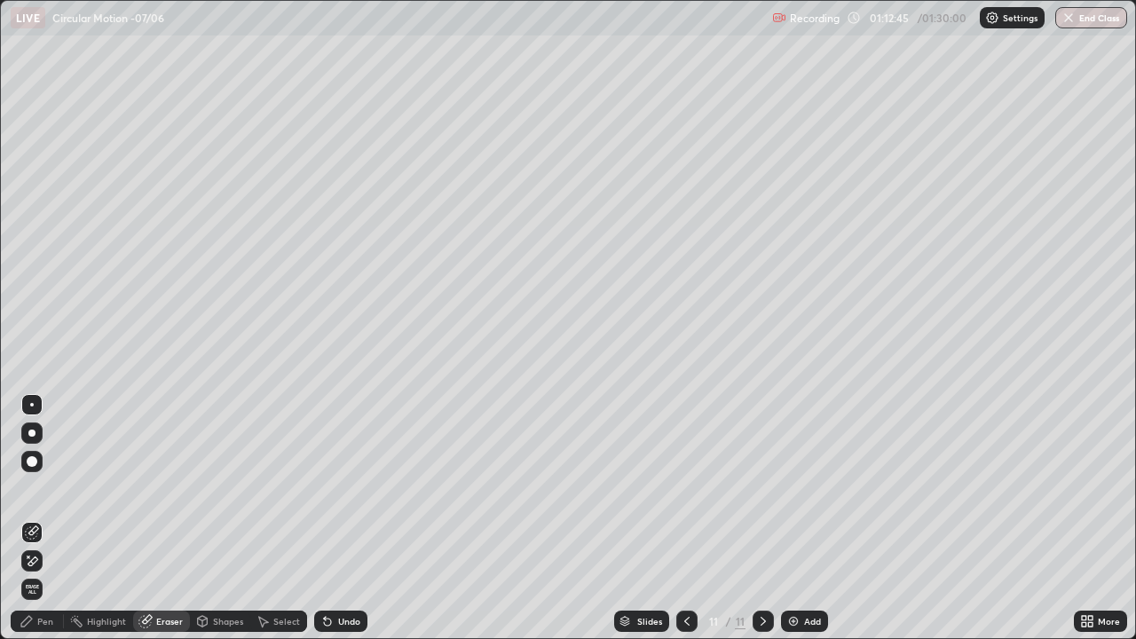
click at [222, 488] on div "Shapes" at bounding box center [228, 621] width 30 height 9
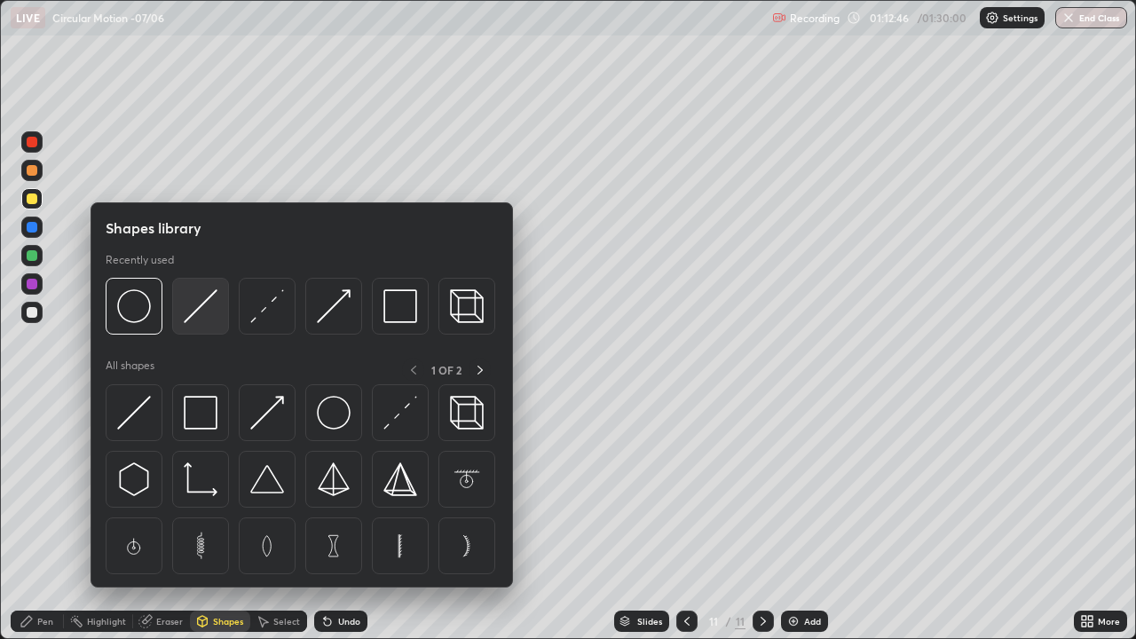
click at [200, 301] on img at bounding box center [201, 306] width 34 height 34
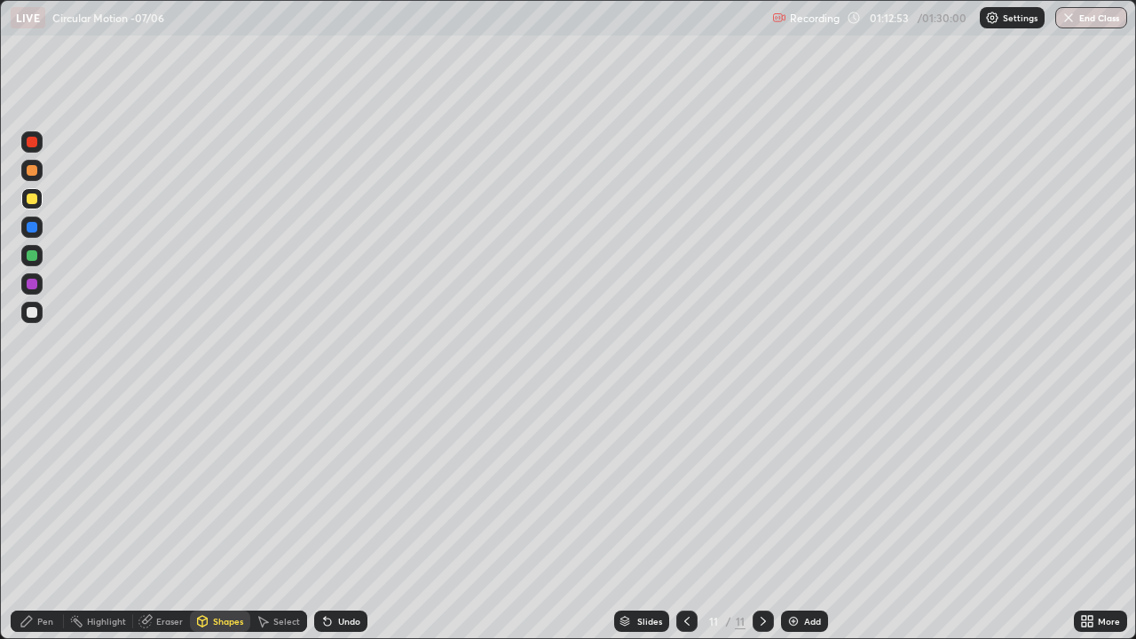
click at [43, 488] on div "Pen" at bounding box center [45, 621] width 16 height 9
click at [224, 488] on div "Shapes" at bounding box center [228, 621] width 30 height 9
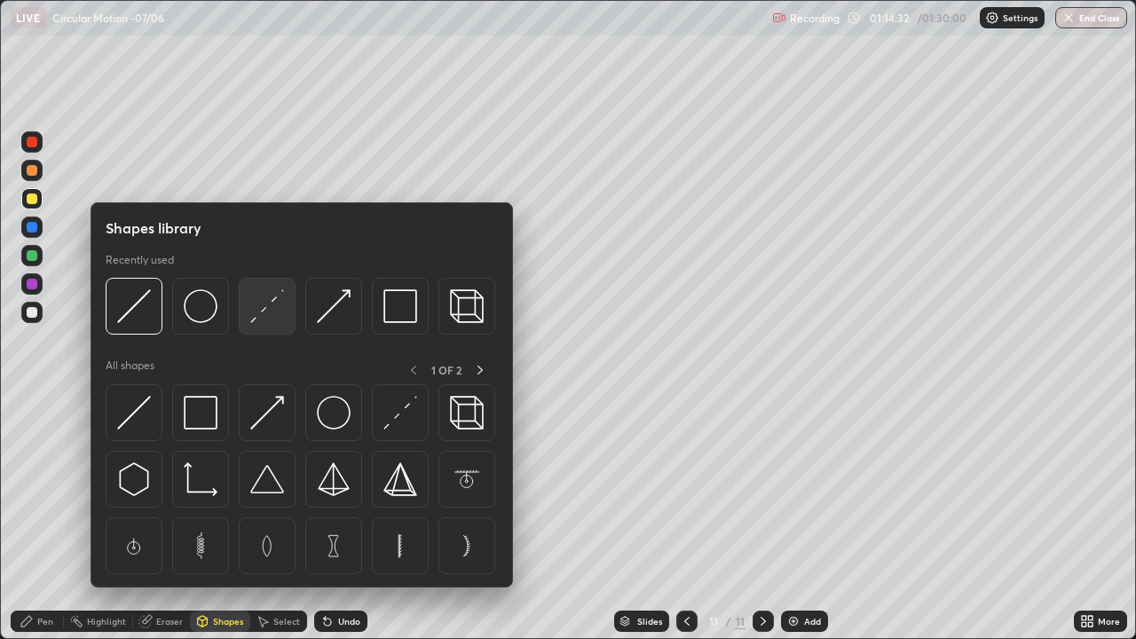
click at [259, 306] on img at bounding box center [267, 306] width 34 height 34
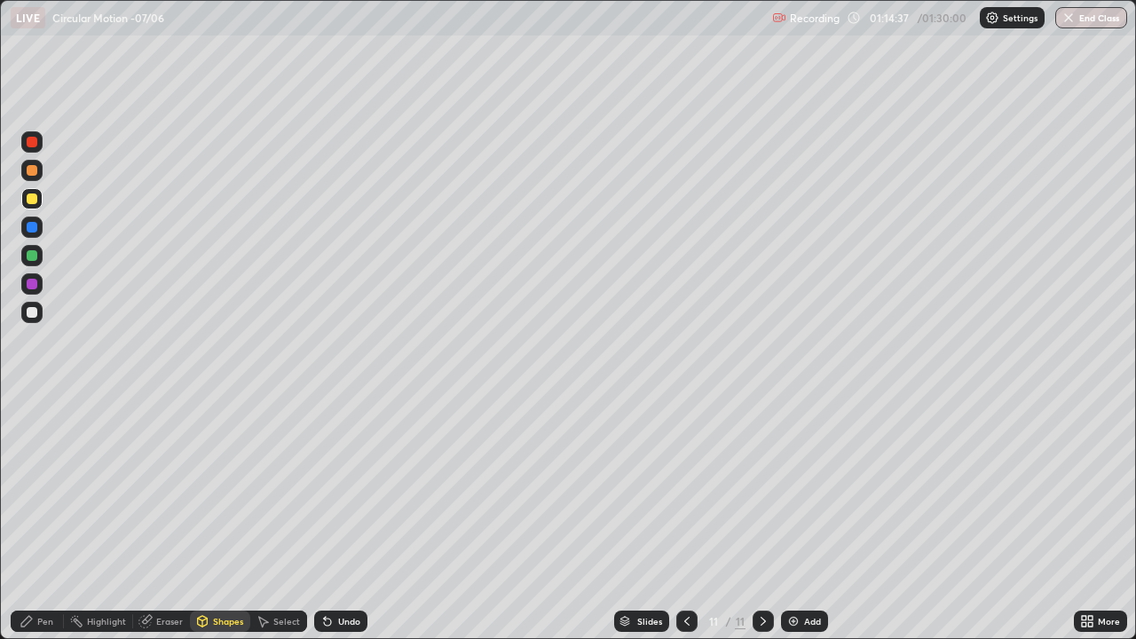
click at [40, 488] on div "Pen" at bounding box center [37, 621] width 53 height 21
click at [30, 312] on div at bounding box center [32, 312] width 11 height 11
click at [39, 195] on div at bounding box center [31, 198] width 21 height 21
click at [162, 488] on div "Eraser" at bounding box center [169, 621] width 27 height 9
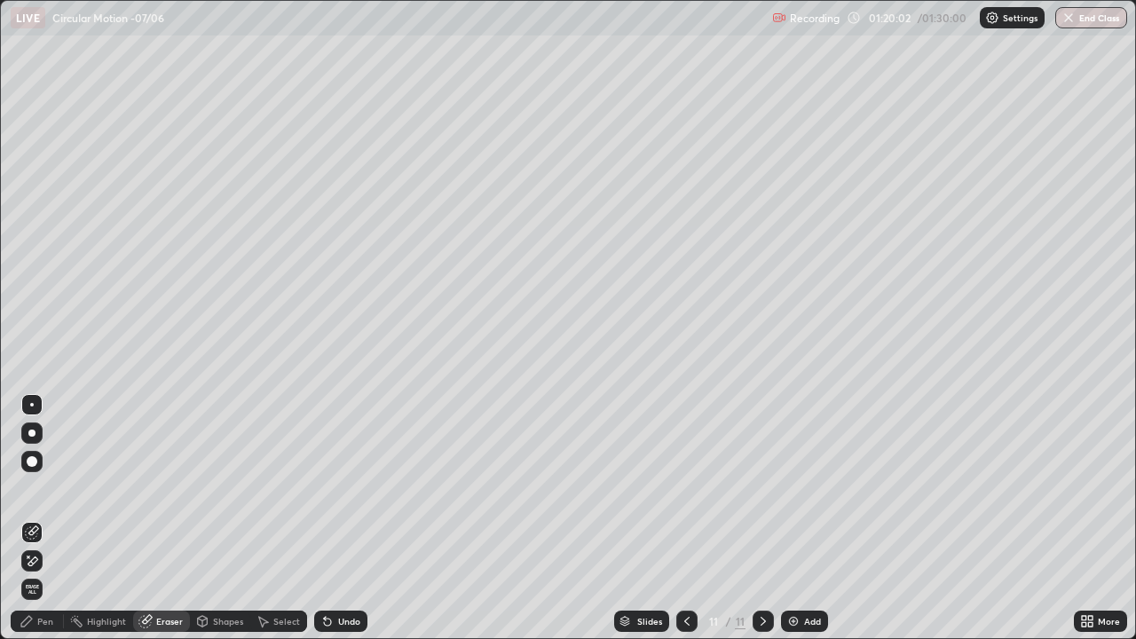
click at [54, 488] on div "Pen" at bounding box center [37, 621] width 53 height 21
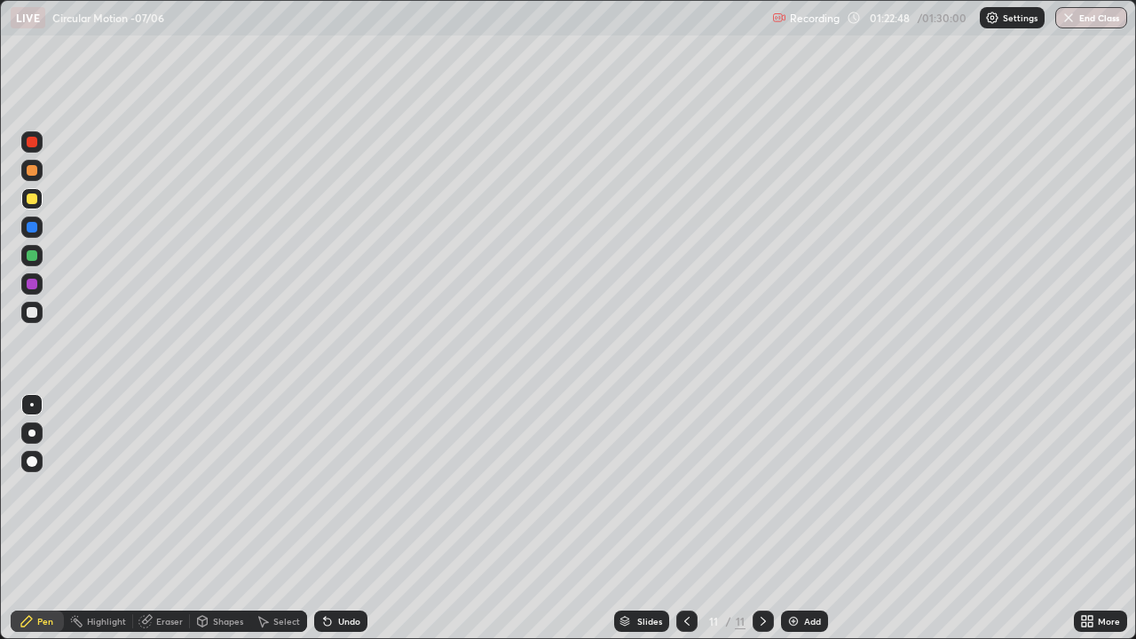
click at [38, 286] on div at bounding box center [31, 283] width 21 height 21
click at [34, 201] on div at bounding box center [32, 198] width 11 height 11
click at [1078, 25] on button "End Class" at bounding box center [1092, 17] width 70 height 21
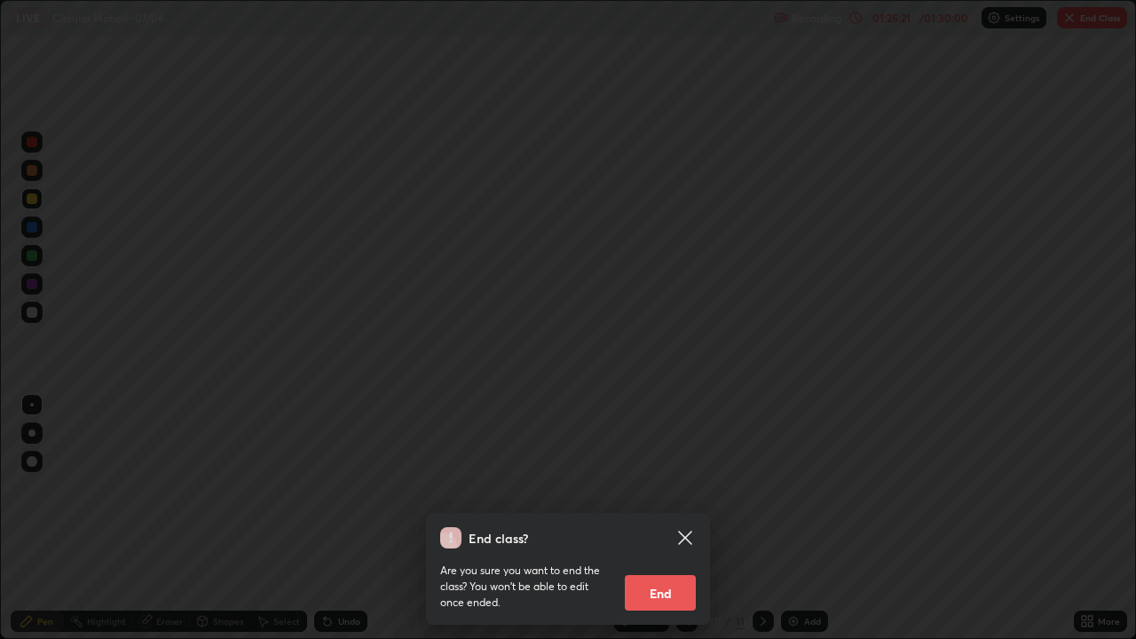
click at [670, 488] on button "End" at bounding box center [660, 593] width 71 height 36
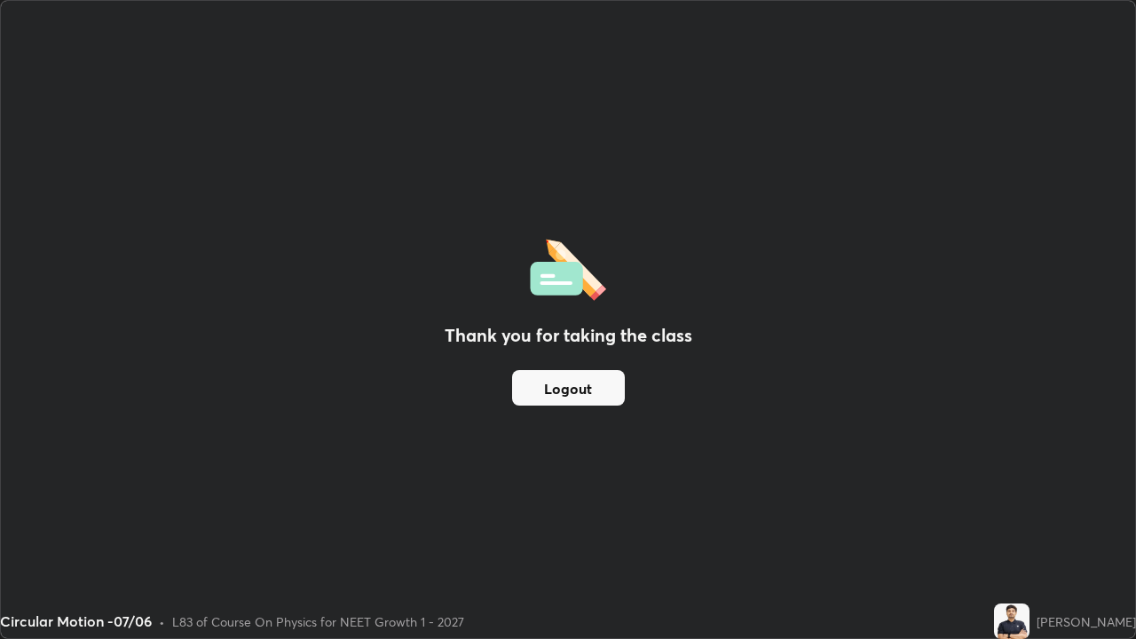
click at [541, 391] on button "Logout" at bounding box center [568, 388] width 113 height 36
